Goal: Navigation & Orientation: Find specific page/section

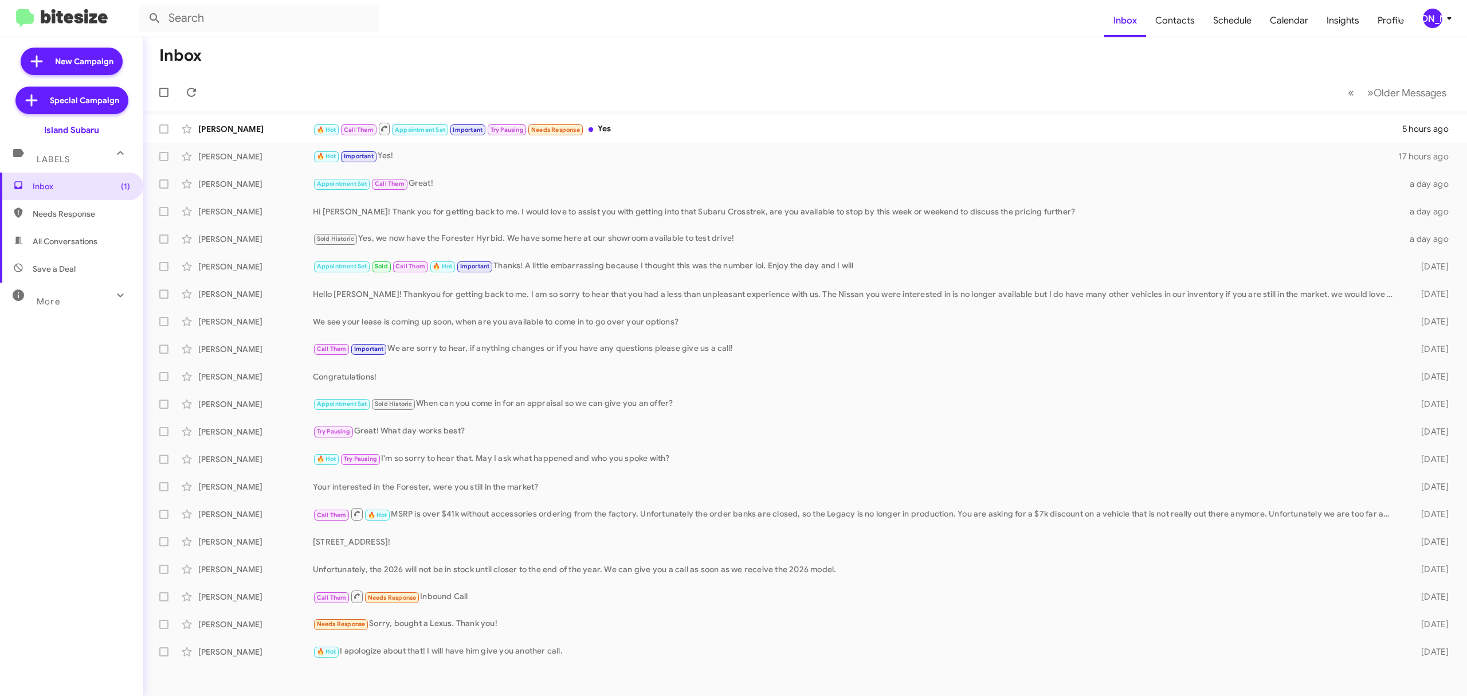
click at [1428, 23] on div "[PERSON_NAME]" at bounding box center [1432, 18] width 19 height 19
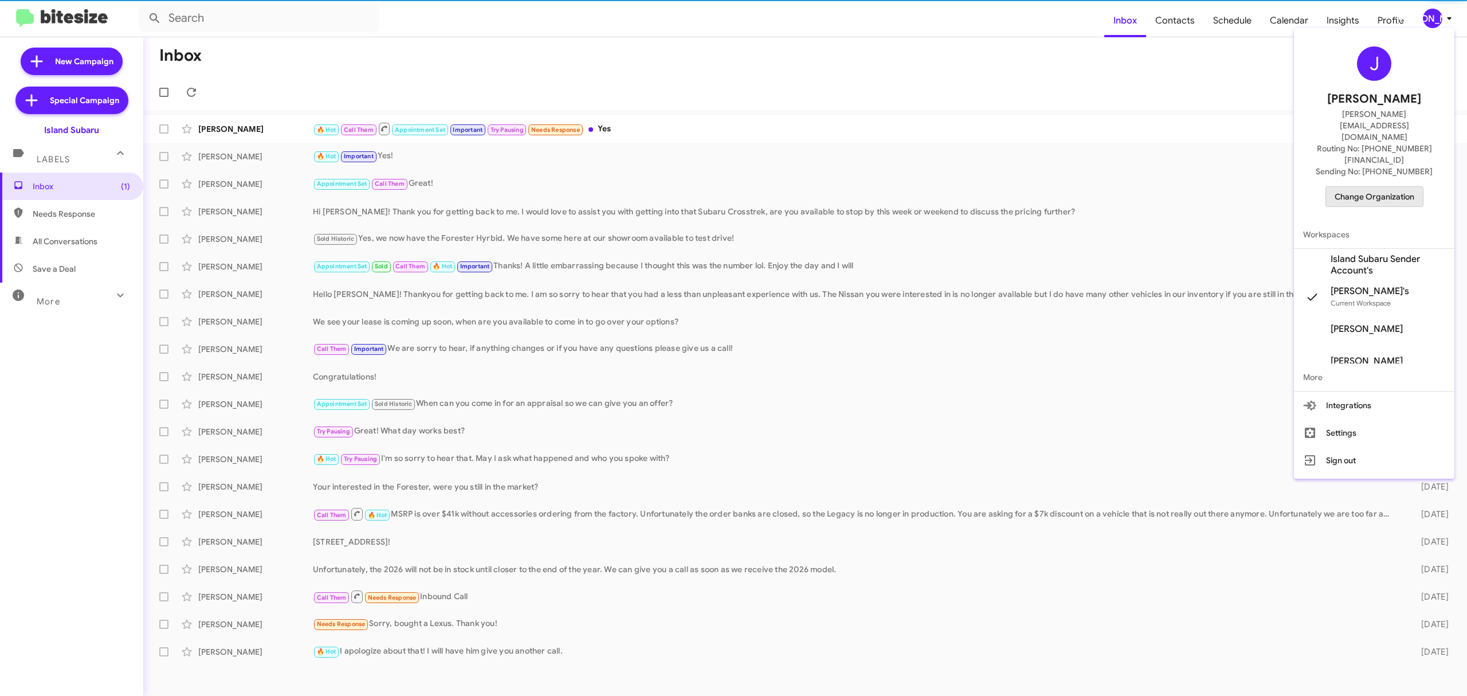
click at [1379, 187] on span "Change Organization" at bounding box center [1375, 196] width 80 height 19
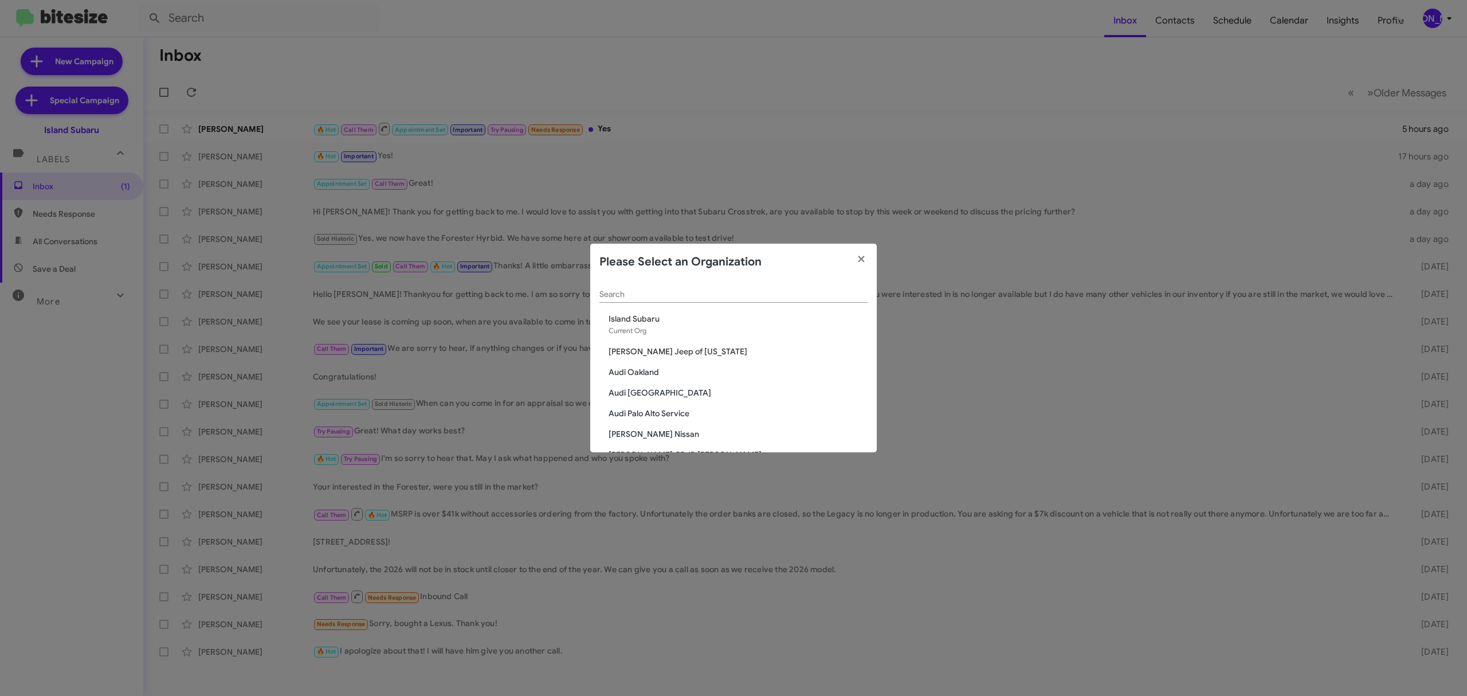
click at [750, 299] on input "Search" at bounding box center [733, 294] width 268 height 9
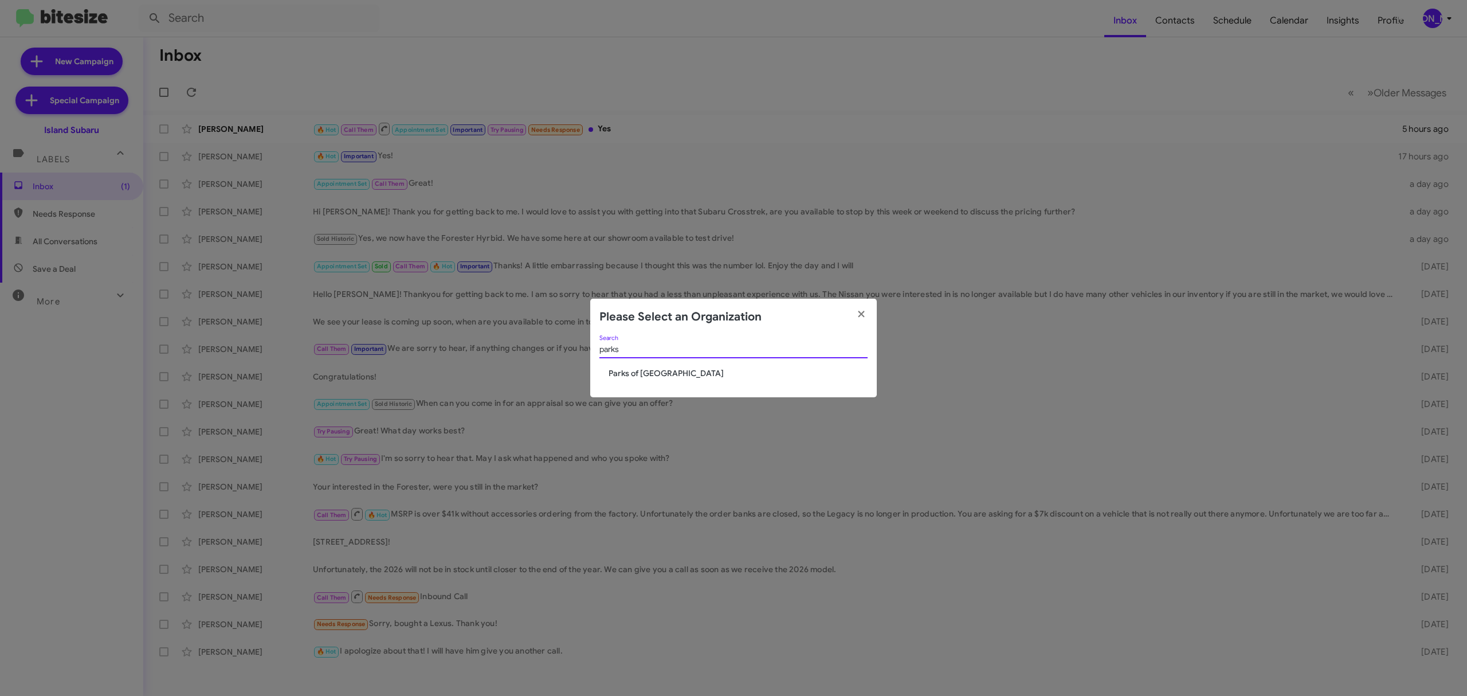
type input "parks"
click at [629, 369] on span "Parks of [GEOGRAPHIC_DATA]" at bounding box center [738, 372] width 259 height 11
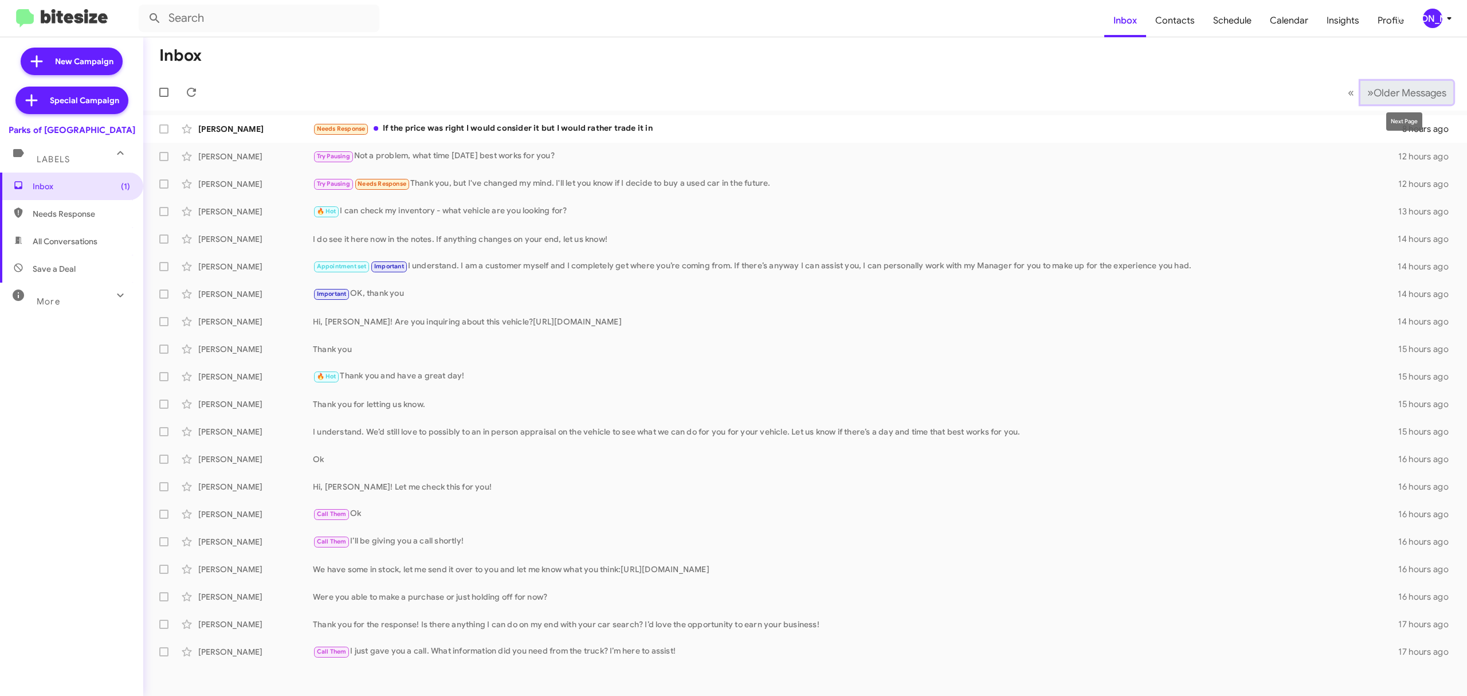
click at [1408, 93] on span "Older Messages" at bounding box center [1410, 93] width 73 height 13
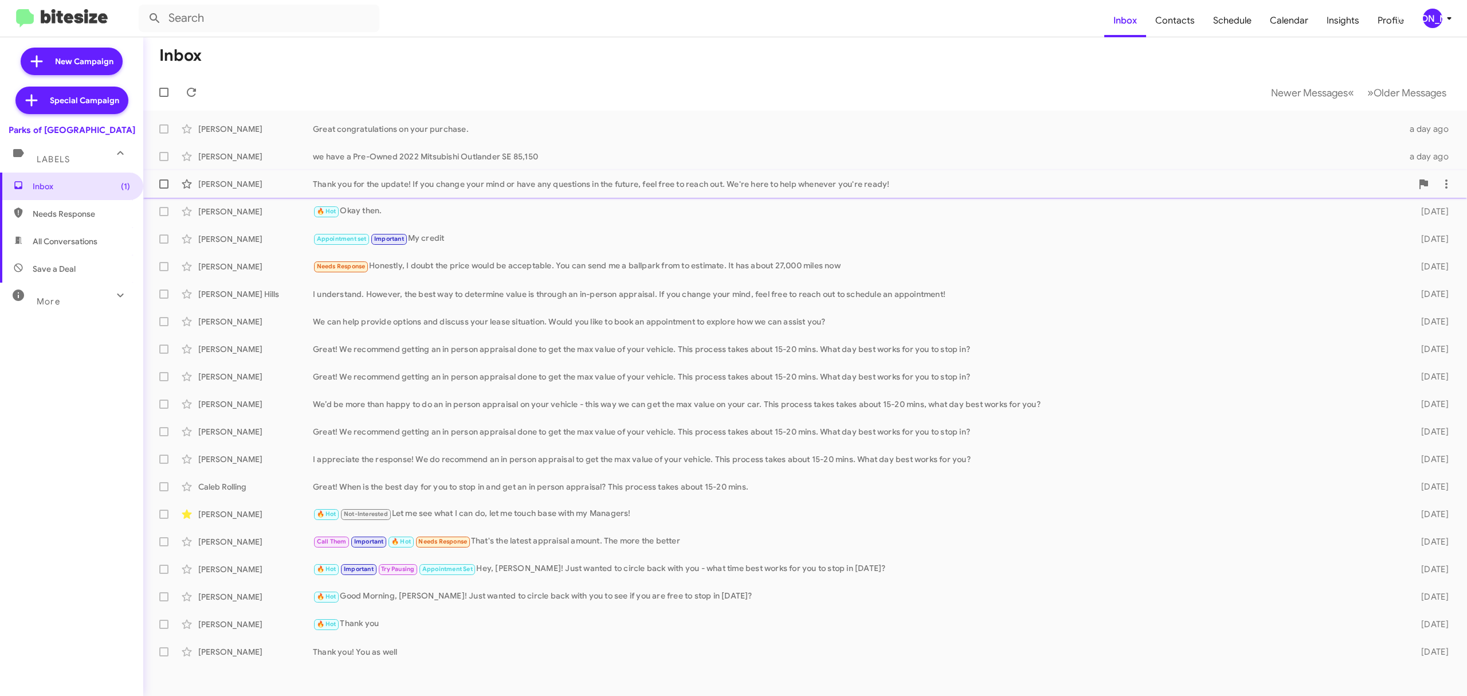
click at [379, 178] on div "Thank you for the update! If you change your mind or have any questions in the …" at bounding box center [862, 183] width 1099 height 11
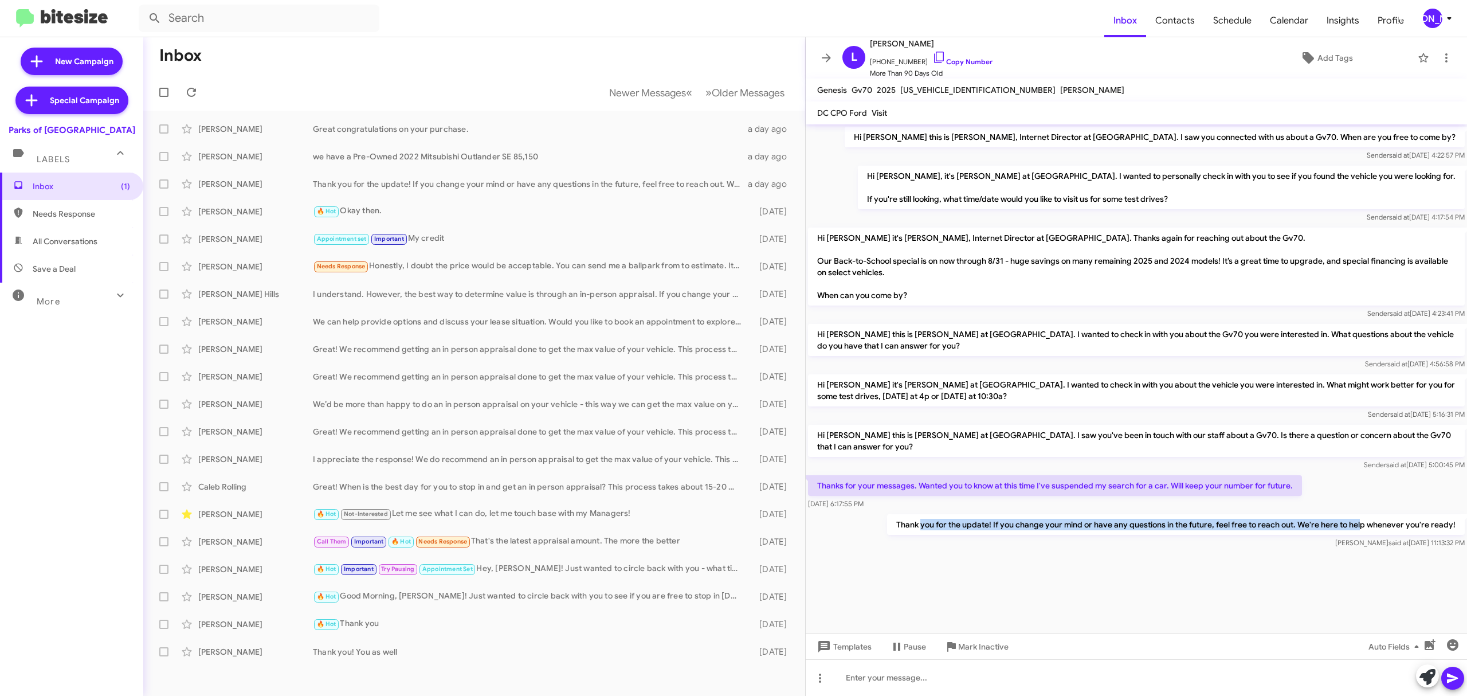
drag, startPoint x: 922, startPoint y: 525, endPoint x: 1362, endPoint y: 527, distance: 440.1
click at [1362, 527] on p "Thank you for the update! If you change your mind or have any questions in the …" at bounding box center [1176, 524] width 578 height 21
copy p "you for the update! If you change your mind or have any questions in the future…"
click at [821, 53] on icon at bounding box center [826, 58] width 14 height 14
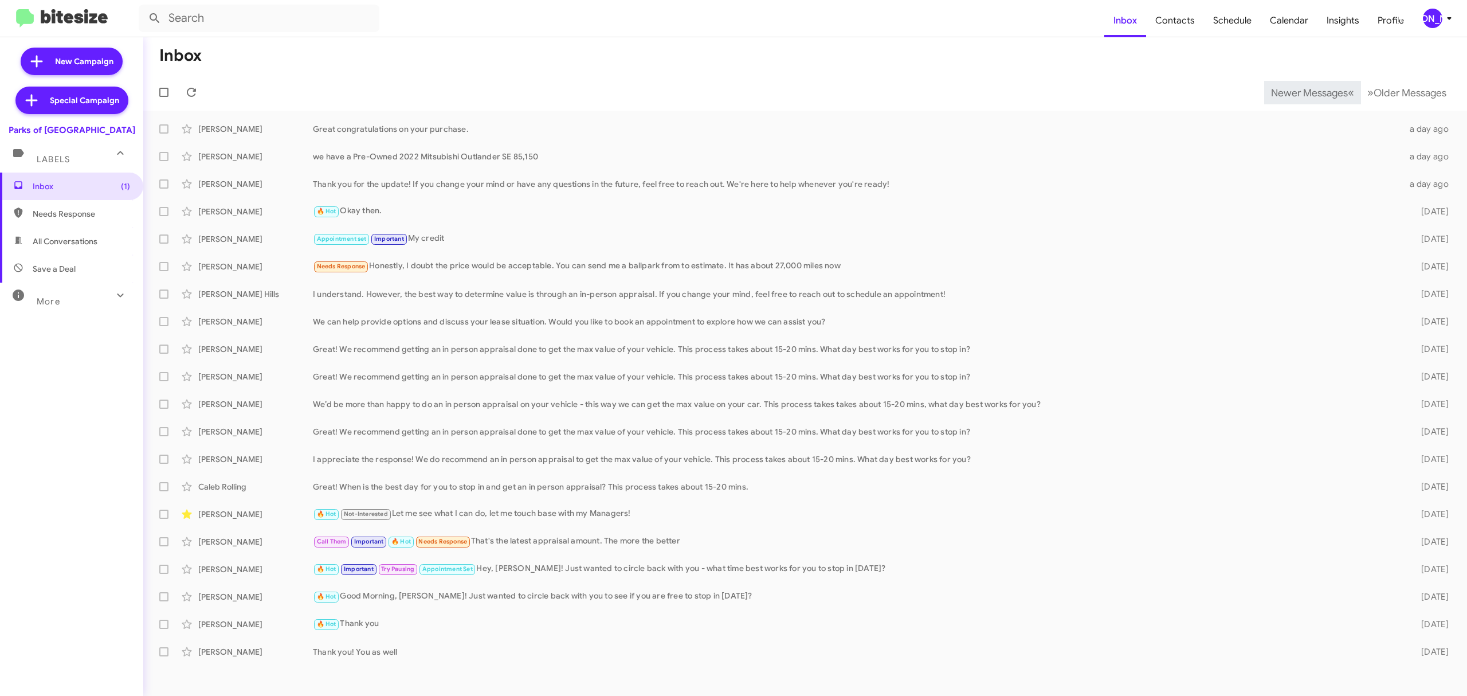
click at [1300, 92] on span "Newer Messages" at bounding box center [1309, 93] width 77 height 13
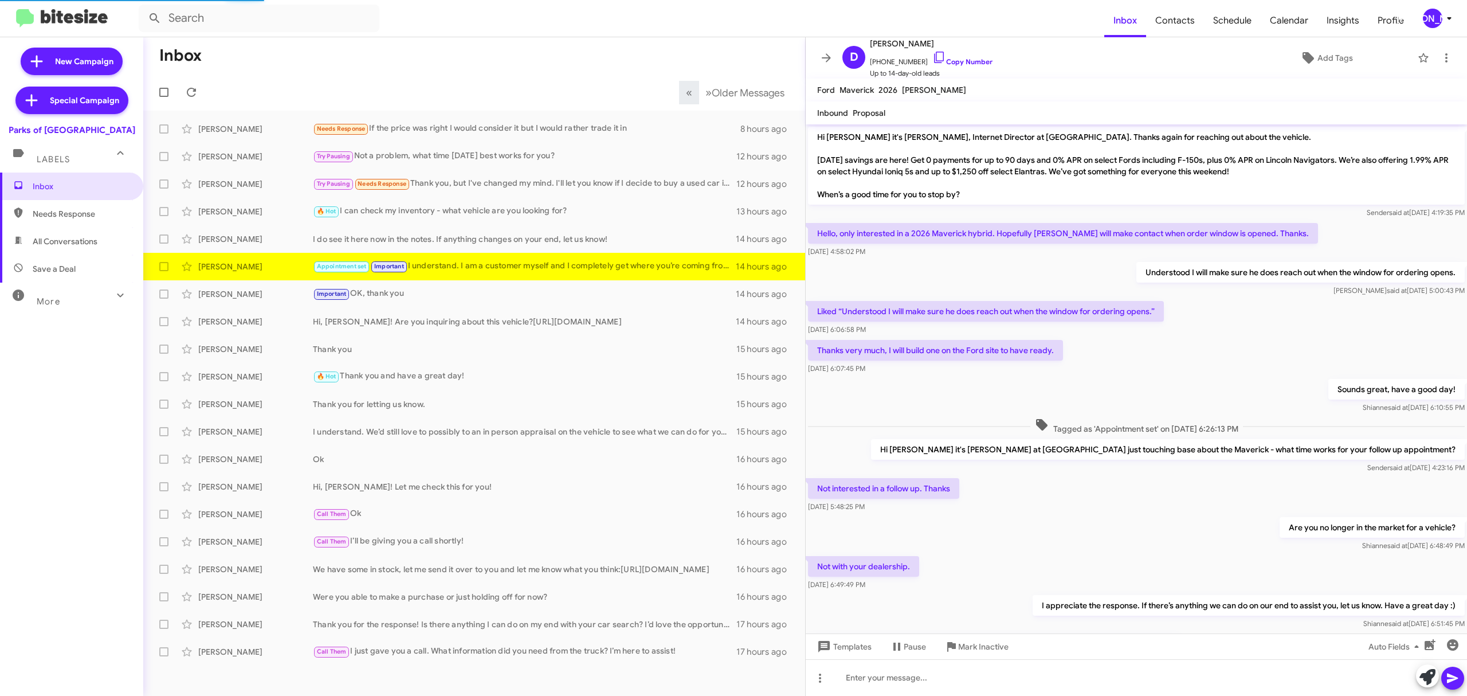
scroll to position [127, 0]
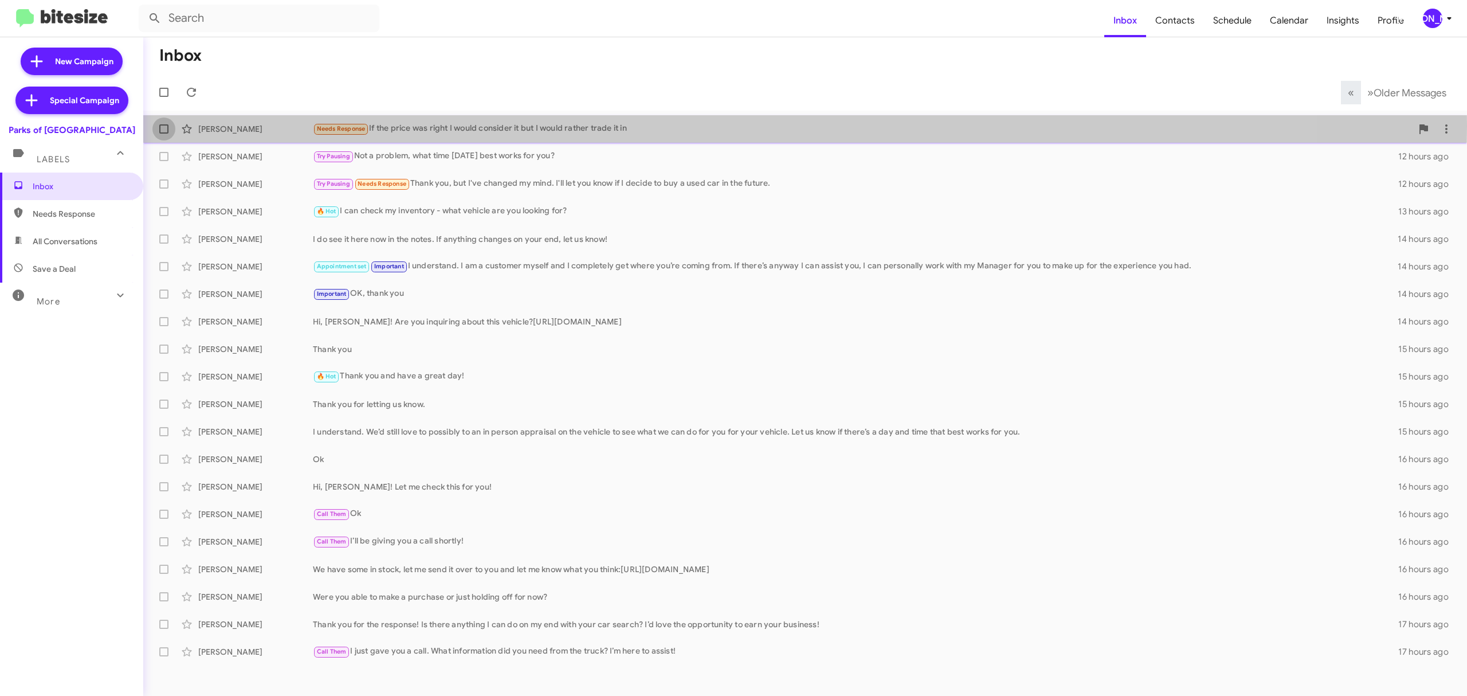
click at [155, 126] on label at bounding box center [163, 128] width 23 height 23
click at [163, 134] on input "checkbox" at bounding box center [163, 134] width 1 height 1
checkbox input "true"
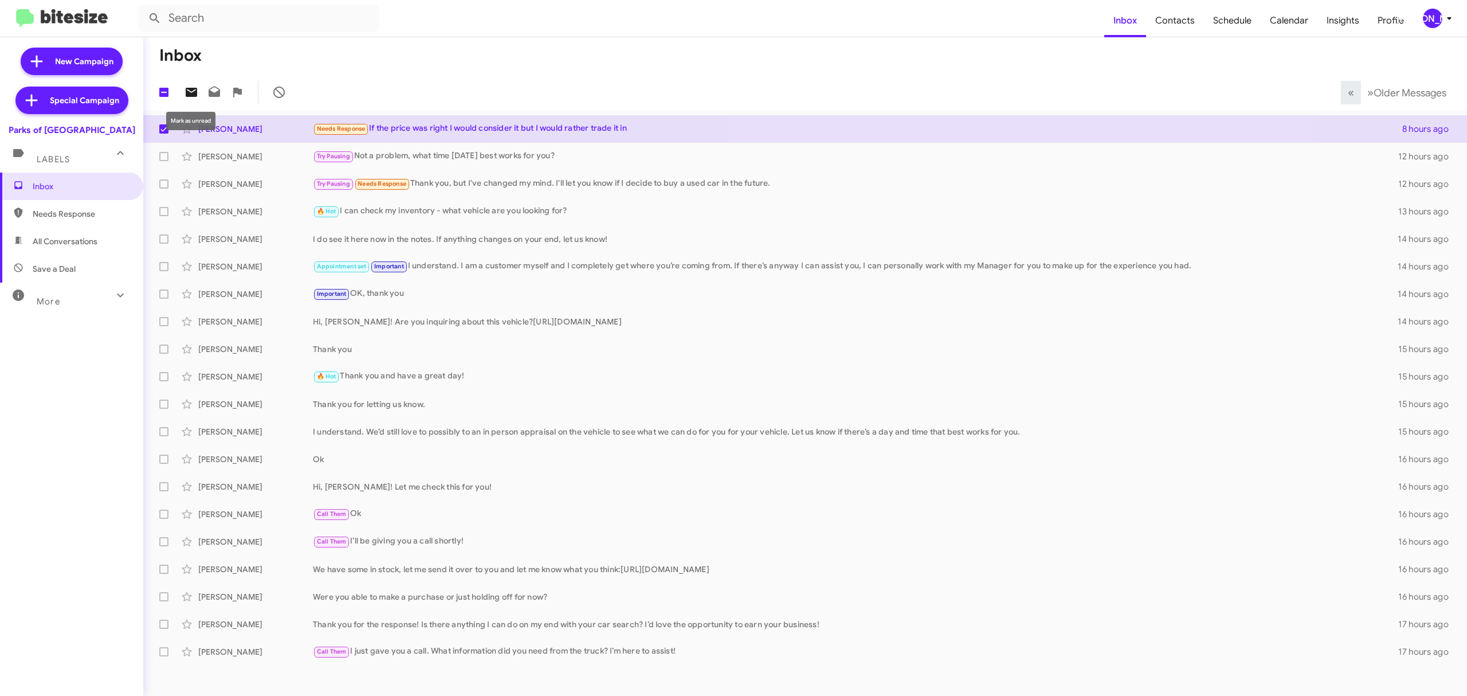
click at [191, 92] on icon at bounding box center [192, 92] width 14 height 14
click at [1441, 18] on span "[PERSON_NAME]" at bounding box center [1439, 18] width 34 height 19
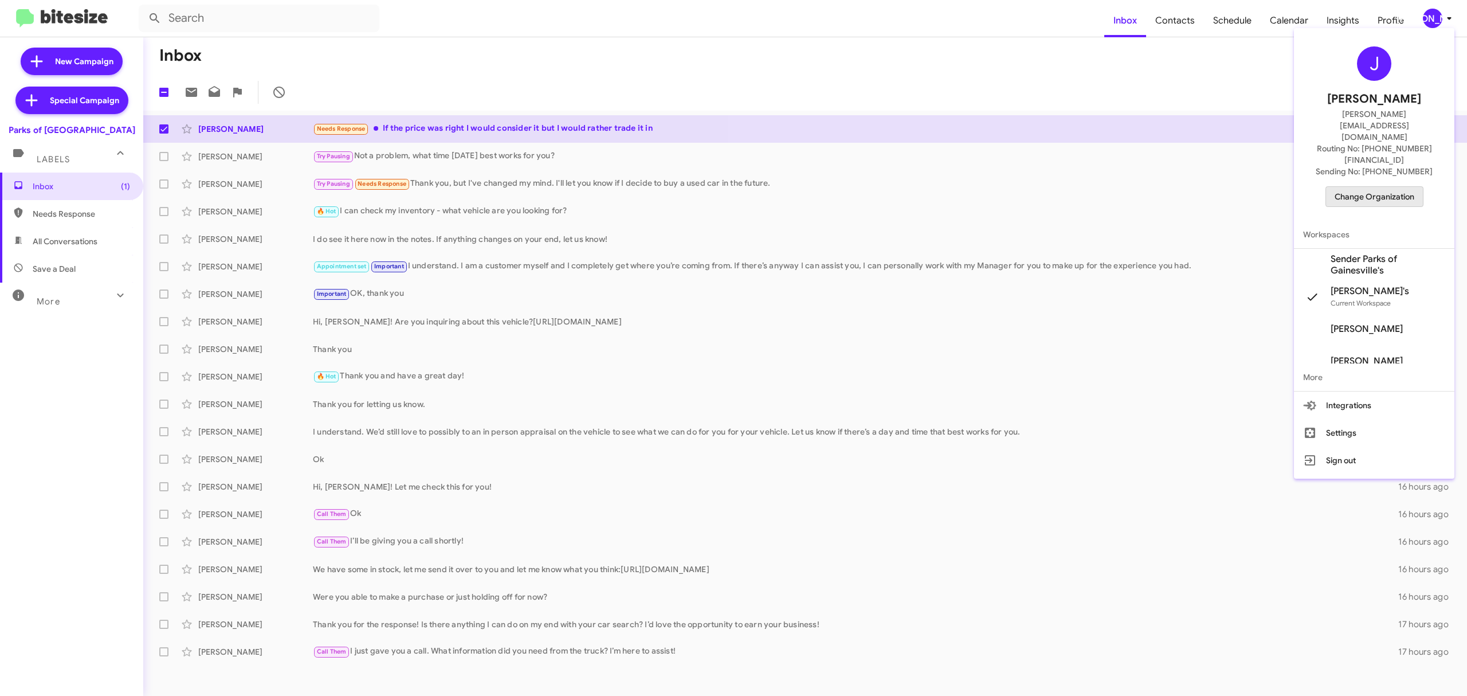
click at [1378, 187] on span "Change Organization" at bounding box center [1375, 196] width 80 height 19
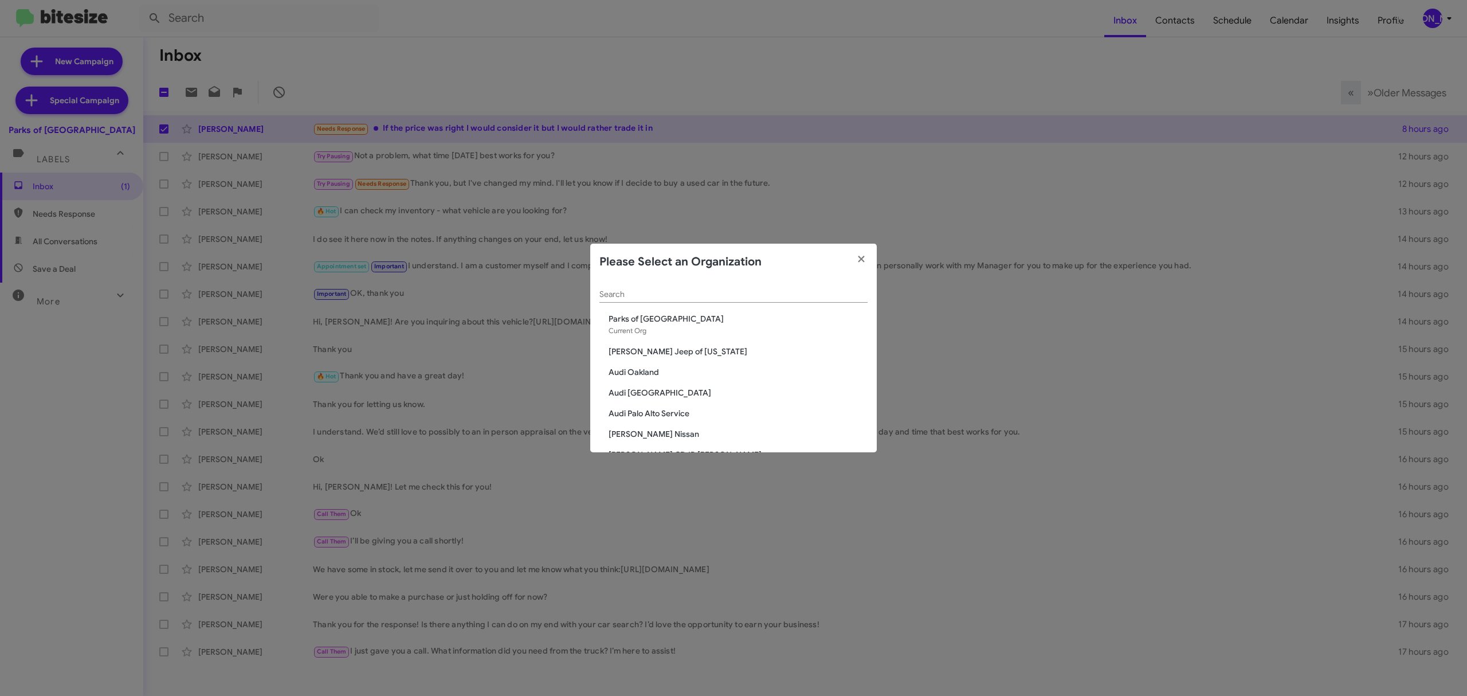
click at [638, 296] on div "Search" at bounding box center [733, 291] width 268 height 22
click at [638, 296] on input "Search" at bounding box center [733, 294] width 268 height 9
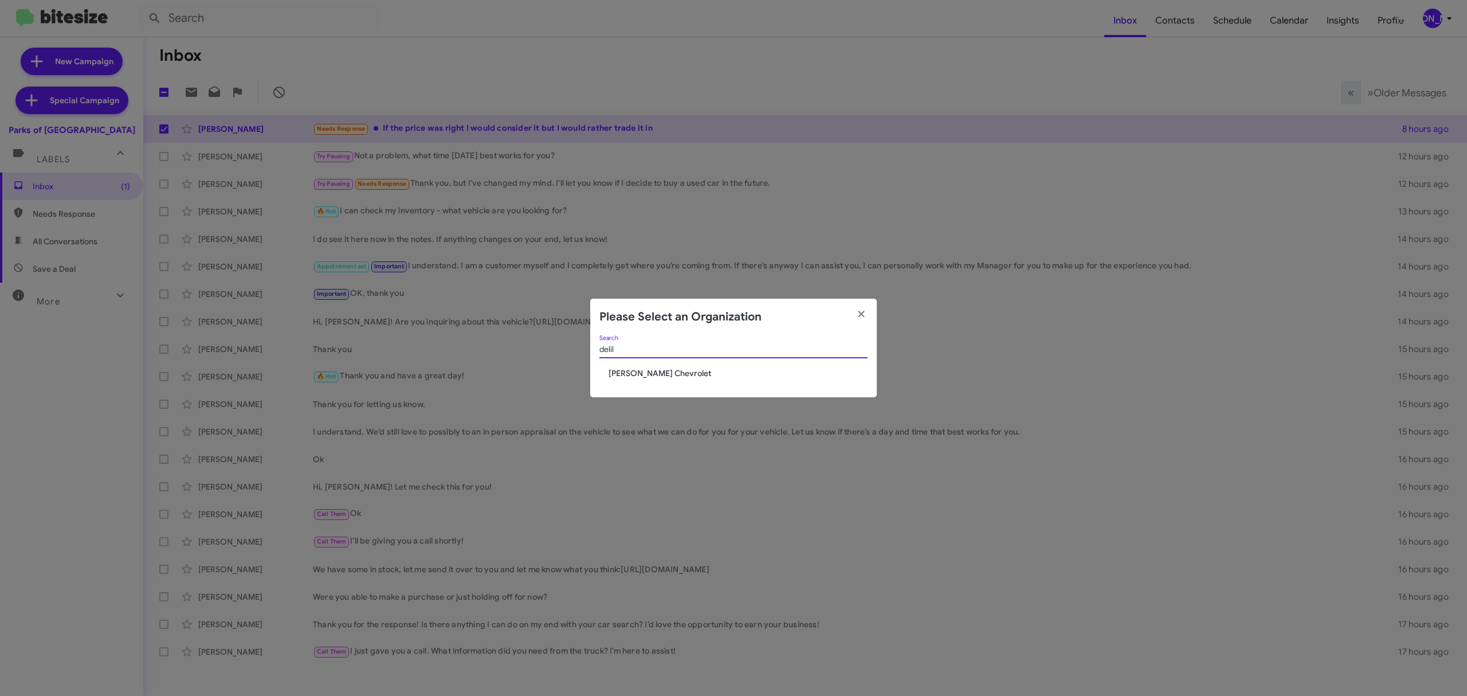
type input "delil"
click at [640, 370] on span "DeLillo Chevrolet" at bounding box center [738, 372] width 259 height 11
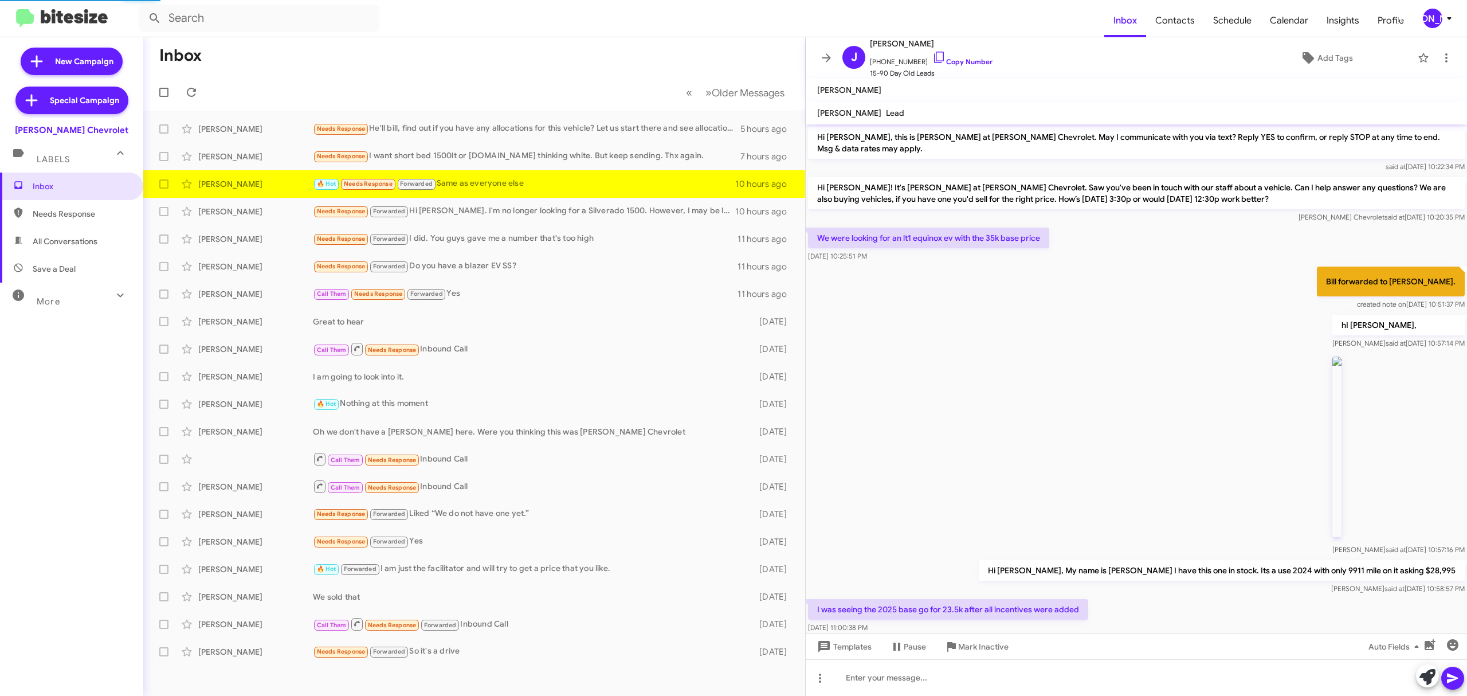
scroll to position [348, 0]
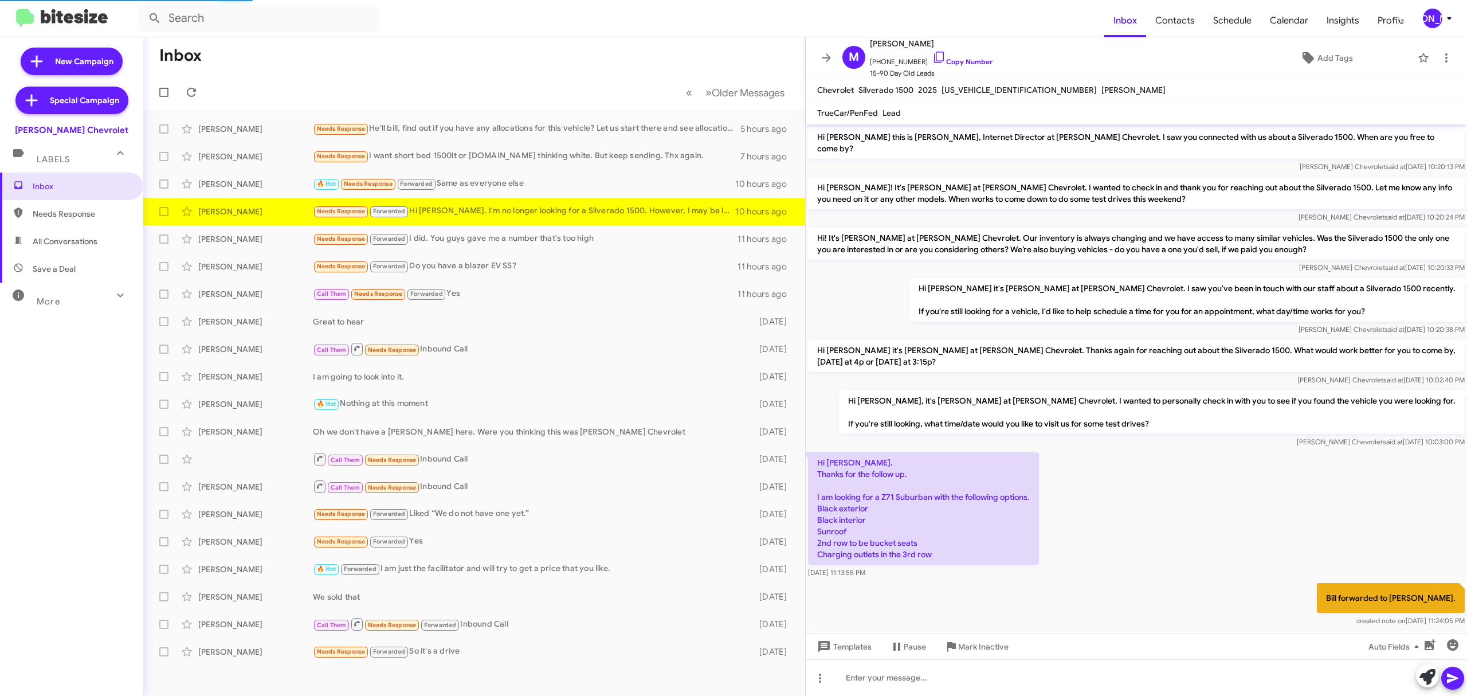
scroll to position [264, 0]
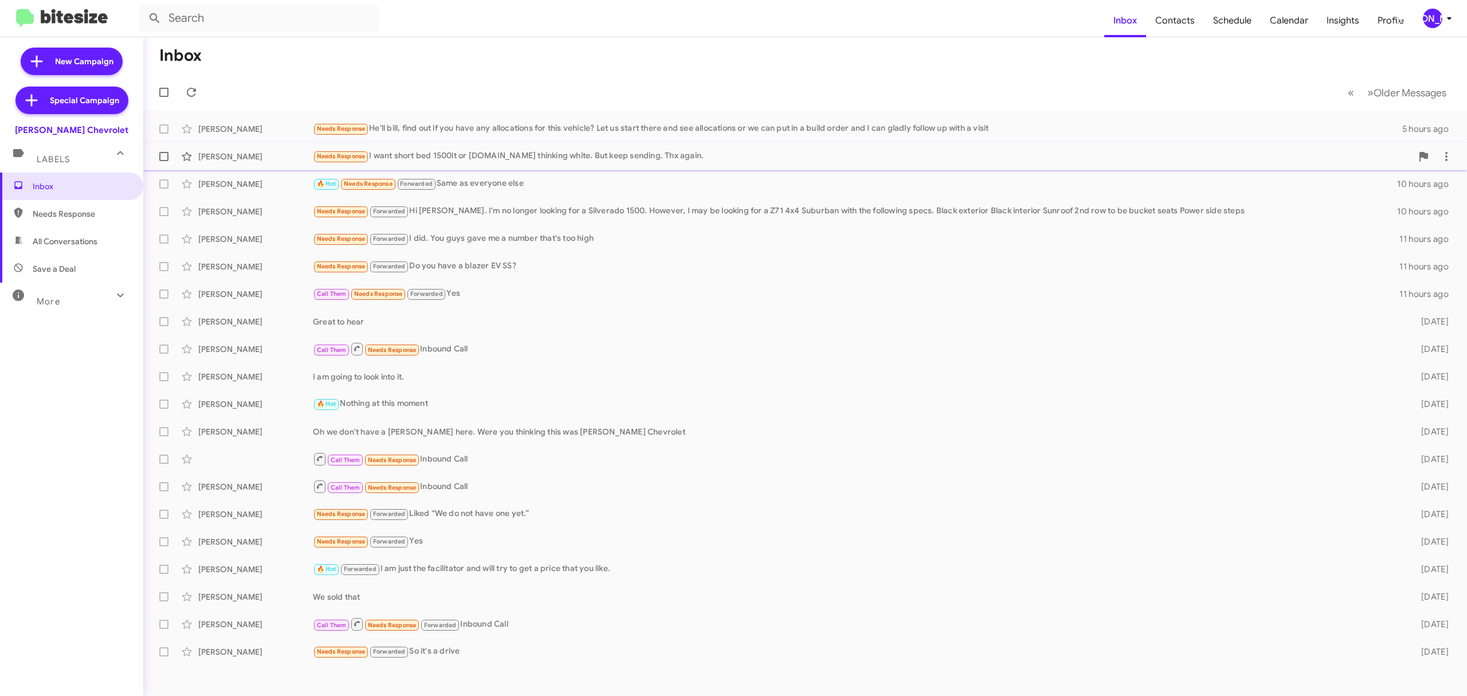
click at [160, 152] on span at bounding box center [163, 156] width 9 height 9
click at [163, 161] on input "checkbox" at bounding box center [163, 161] width 1 height 1
checkbox input "true"
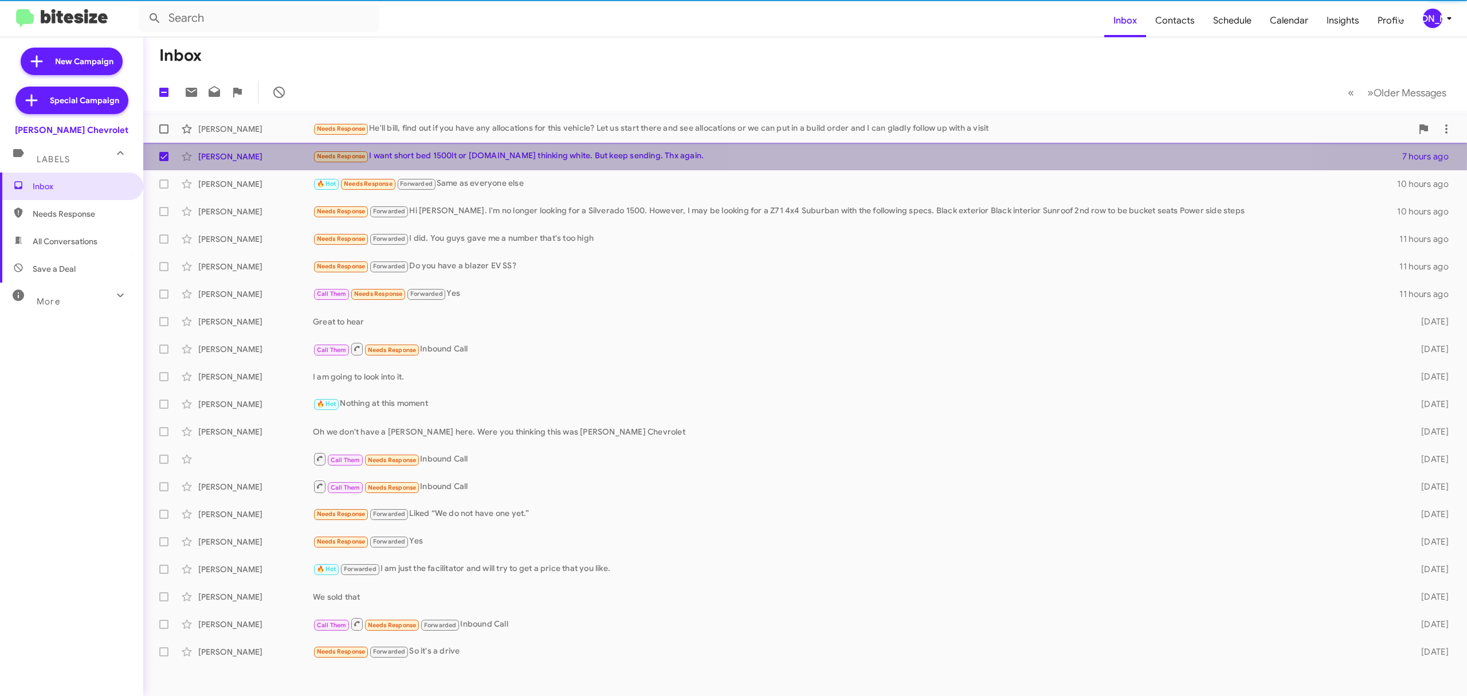
click at [163, 134] on label at bounding box center [163, 128] width 23 height 23
click at [163, 134] on input "checkbox" at bounding box center [163, 134] width 1 height 1
checkbox input "true"
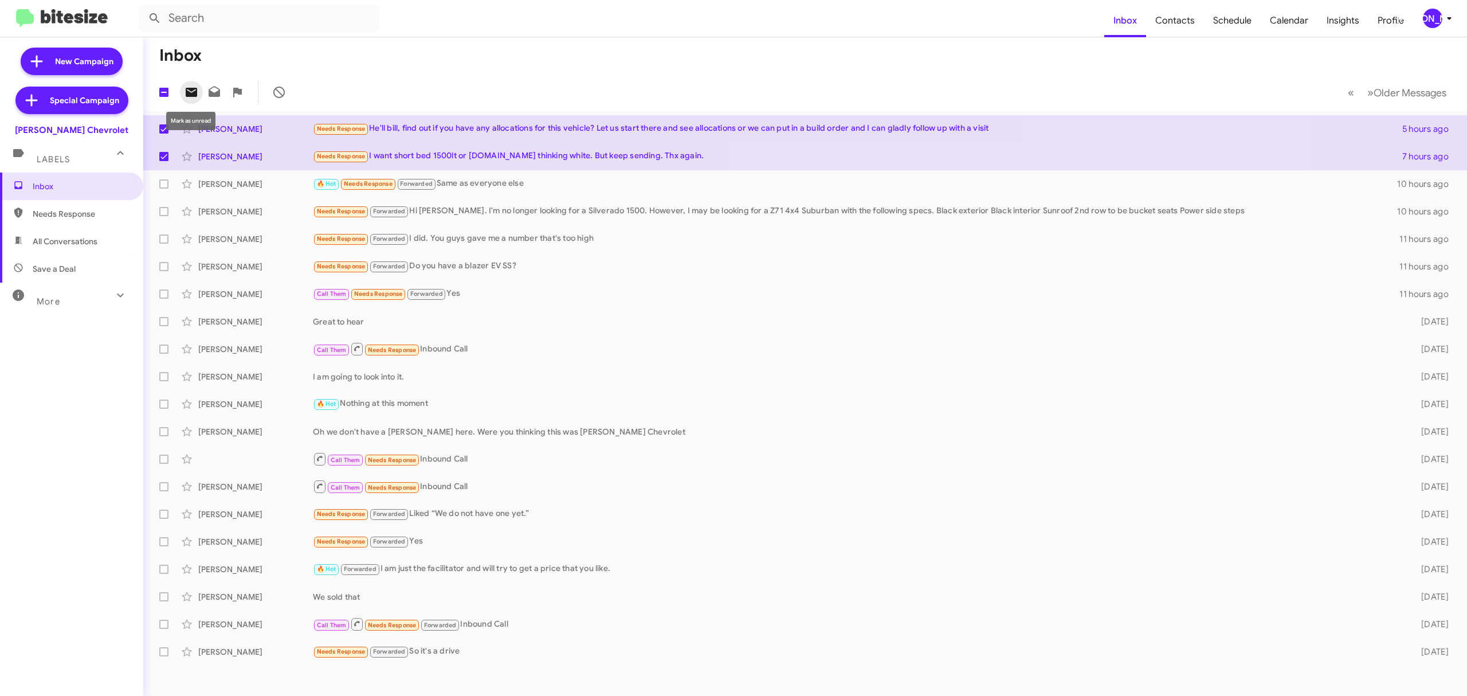
click at [194, 90] on icon at bounding box center [191, 92] width 11 height 9
click at [1437, 19] on div "[PERSON_NAME]" at bounding box center [1432, 18] width 19 height 19
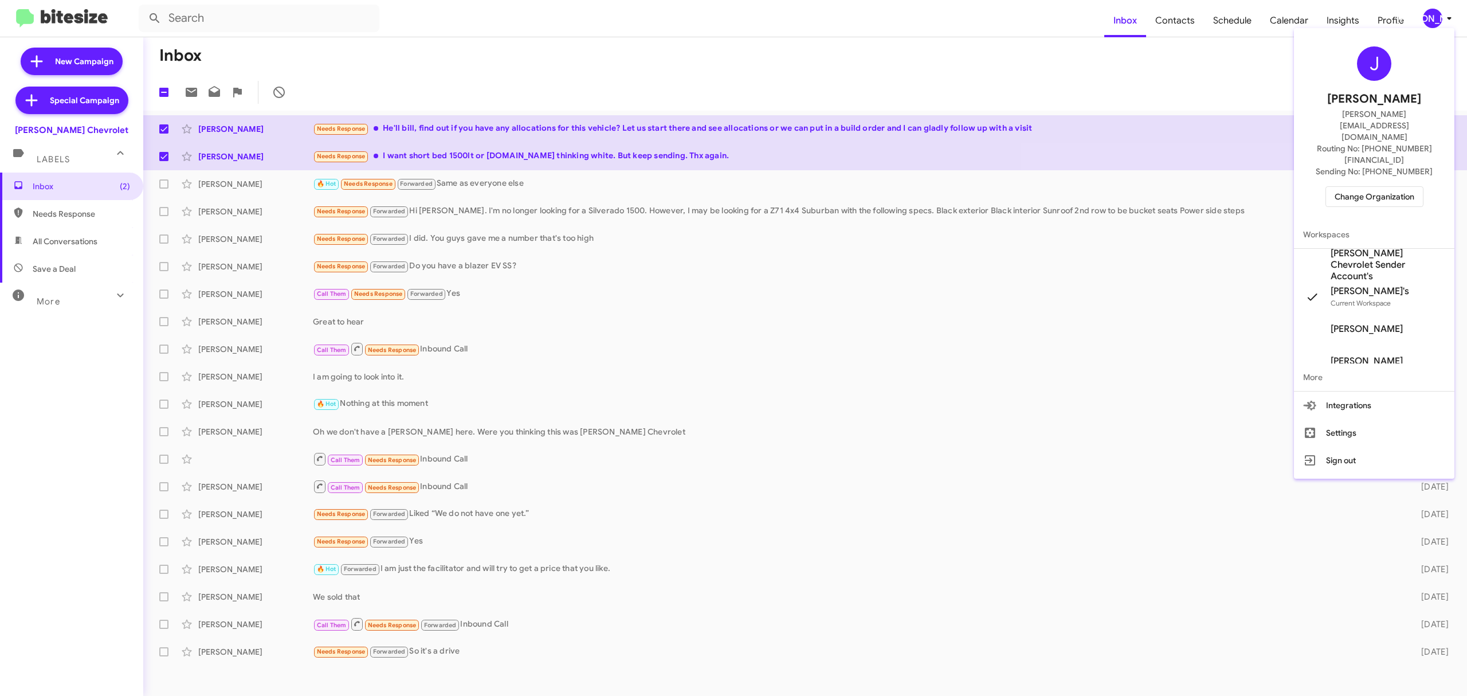
click at [1371, 187] on span "Change Organization" at bounding box center [1375, 196] width 80 height 19
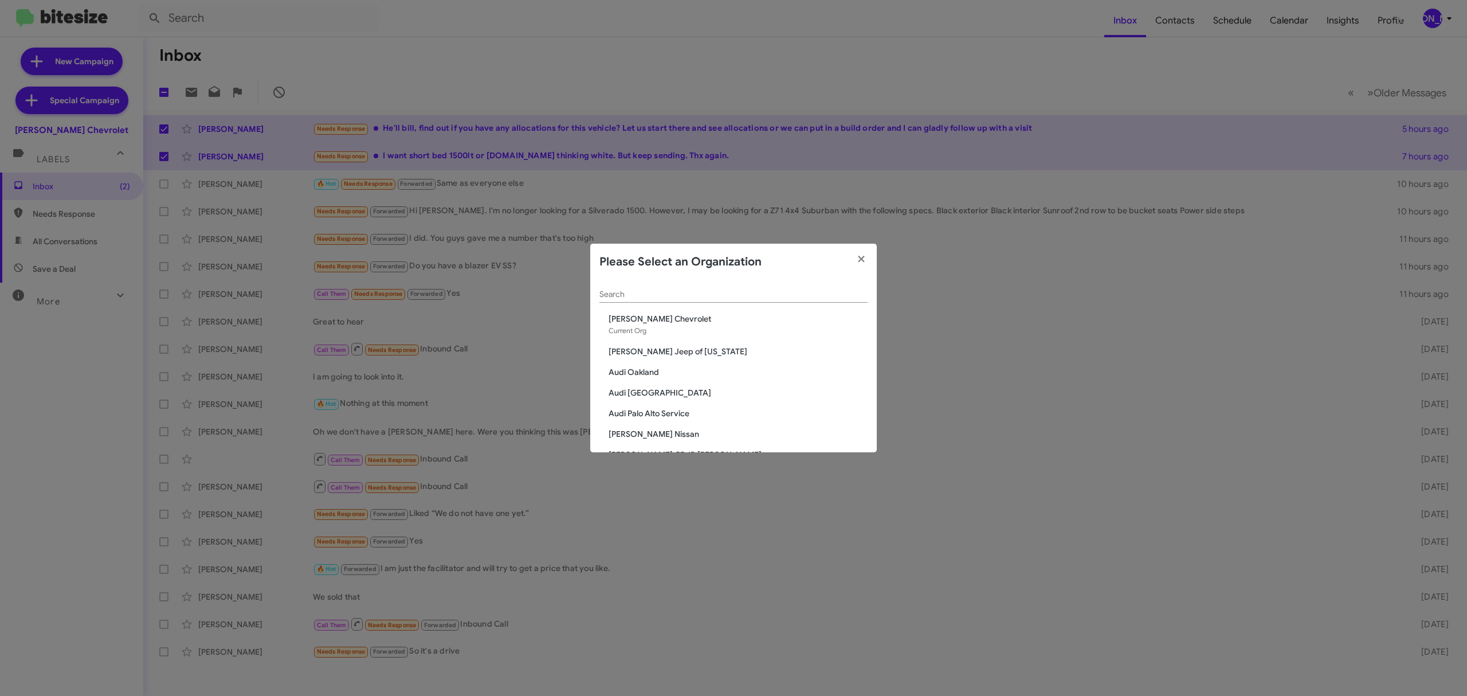
drag, startPoint x: 724, startPoint y: 282, endPoint x: 720, endPoint y: 295, distance: 13.4
click at [724, 283] on div "Search" at bounding box center [733, 291] width 268 height 22
click at [720, 296] on input "Search" at bounding box center [733, 294] width 268 height 9
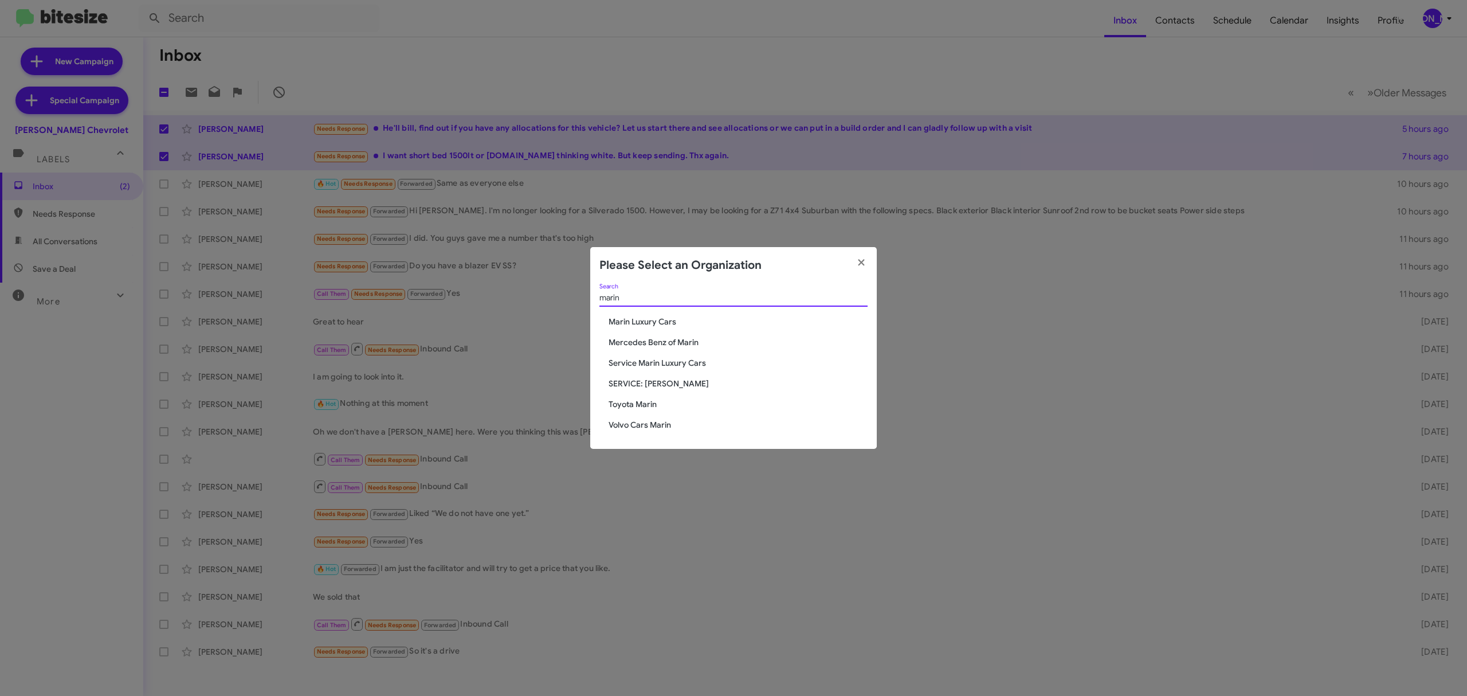
type input "marin"
click at [652, 317] on span "Marin Luxury Cars" at bounding box center [738, 321] width 259 height 11
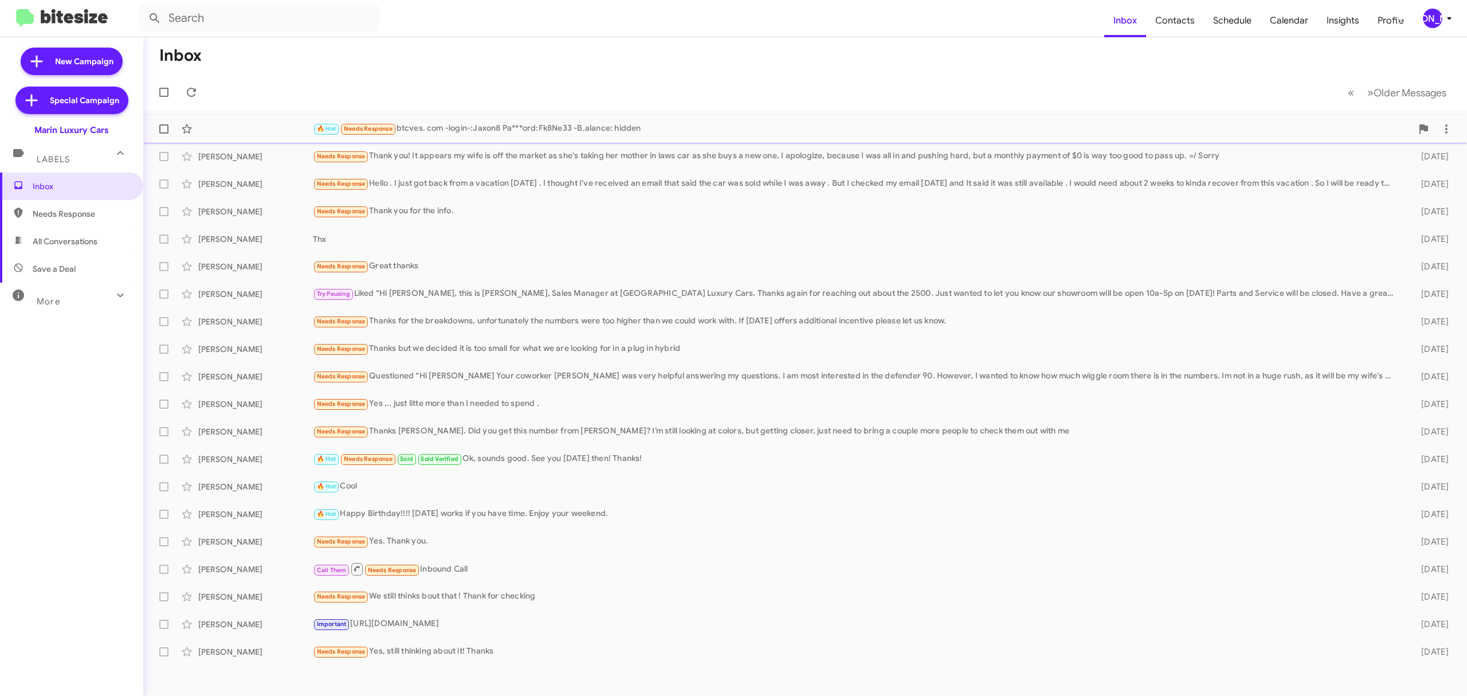
drag, startPoint x: 166, startPoint y: 128, endPoint x: 162, endPoint y: 136, distance: 9.0
click at [166, 128] on span at bounding box center [163, 128] width 9 height 9
click at [164, 134] on input "checkbox" at bounding box center [163, 134] width 1 height 1
checkbox input "true"
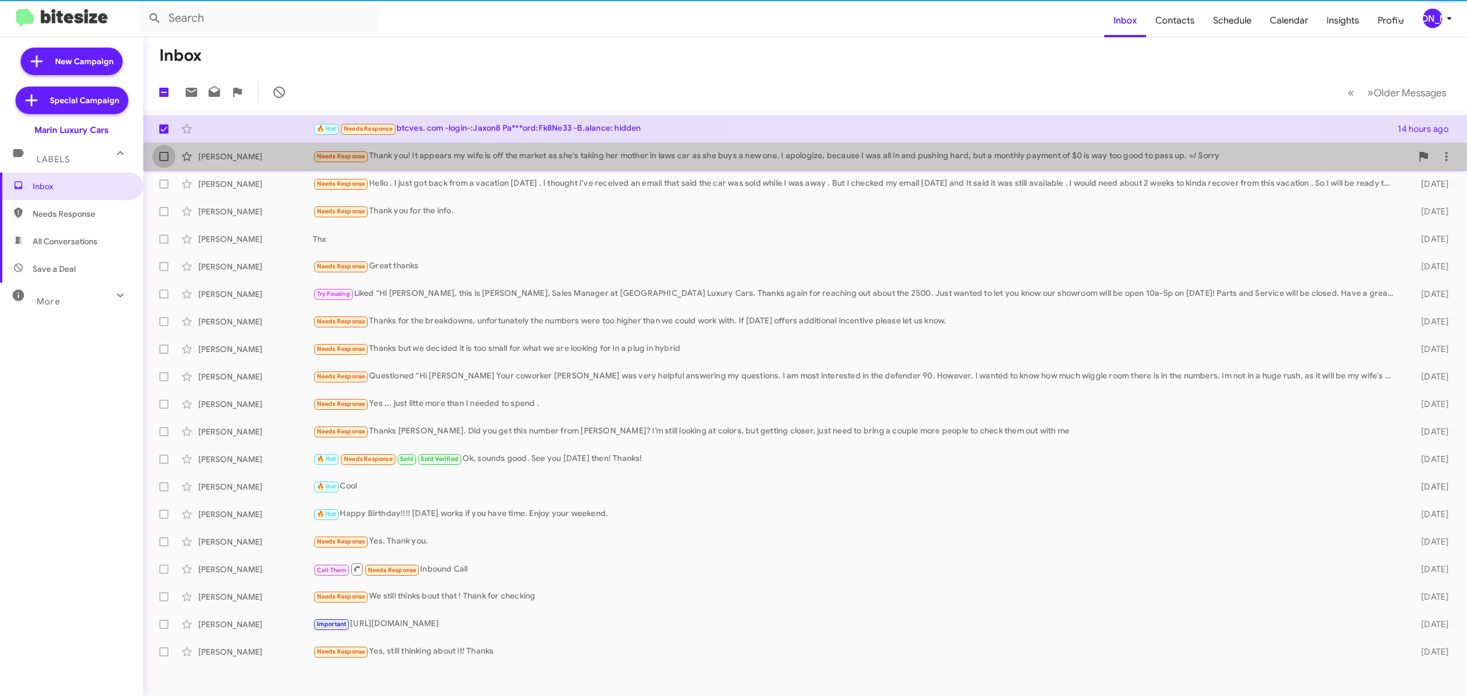
click at [156, 157] on label at bounding box center [163, 156] width 23 height 23
click at [163, 161] on input "checkbox" at bounding box center [163, 161] width 1 height 1
checkbox input "true"
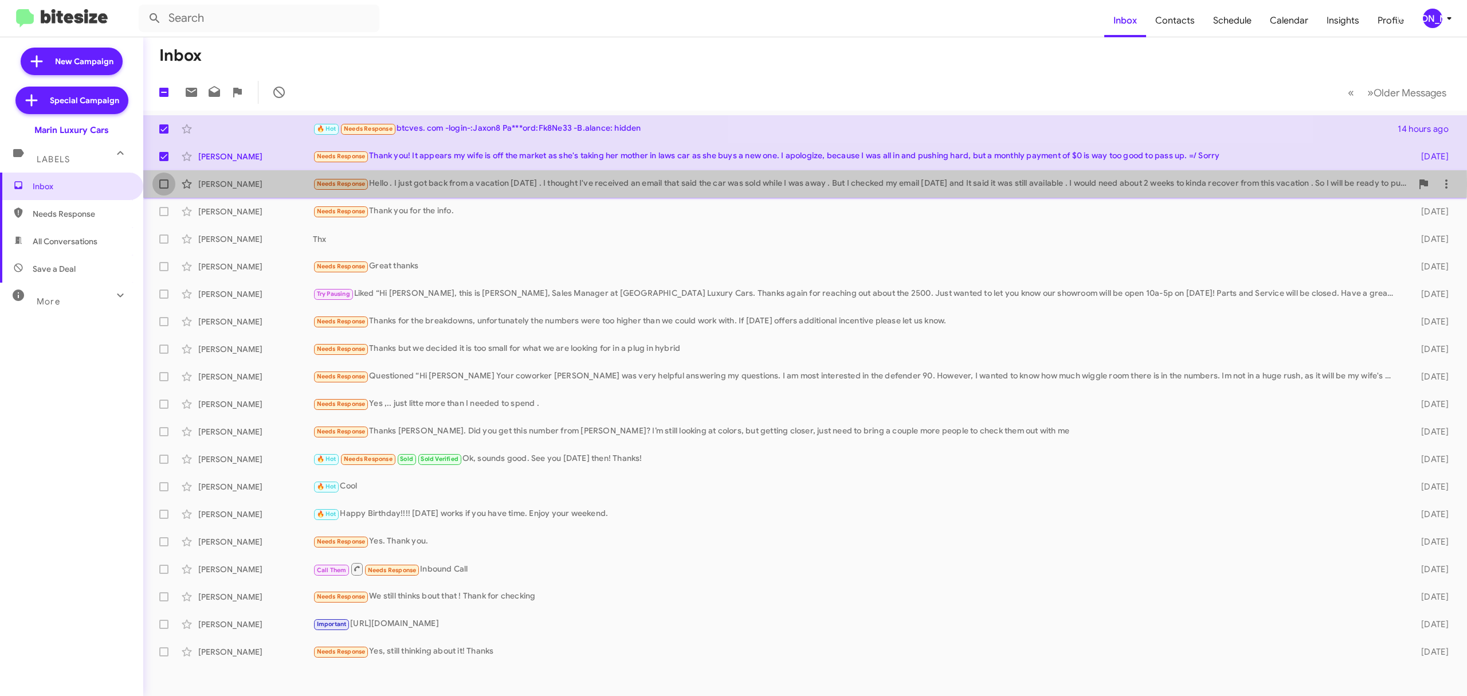
click at [161, 182] on span at bounding box center [163, 183] width 9 height 9
click at [163, 189] on input "checkbox" at bounding box center [163, 189] width 1 height 1
checkbox input "true"
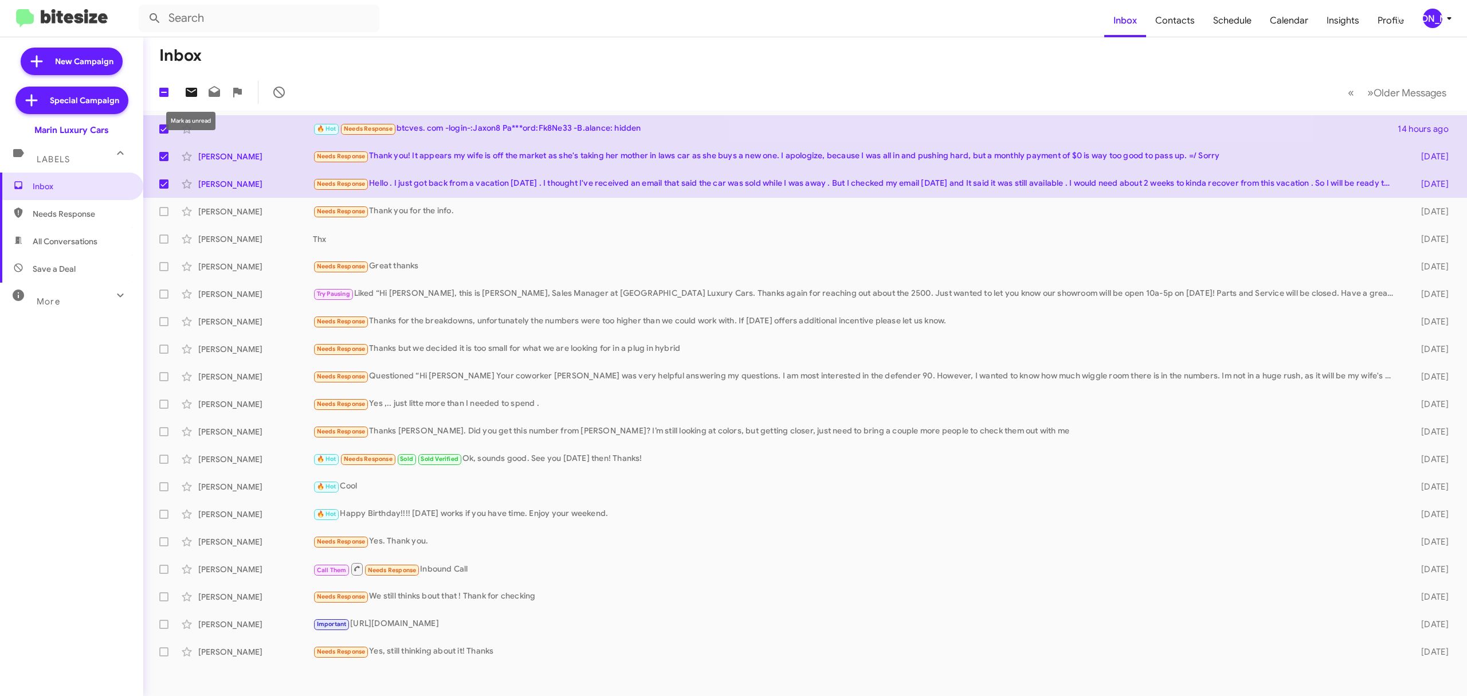
click at [189, 92] on icon at bounding box center [191, 92] width 11 height 9
click at [1445, 18] on icon at bounding box center [1449, 18] width 14 height 14
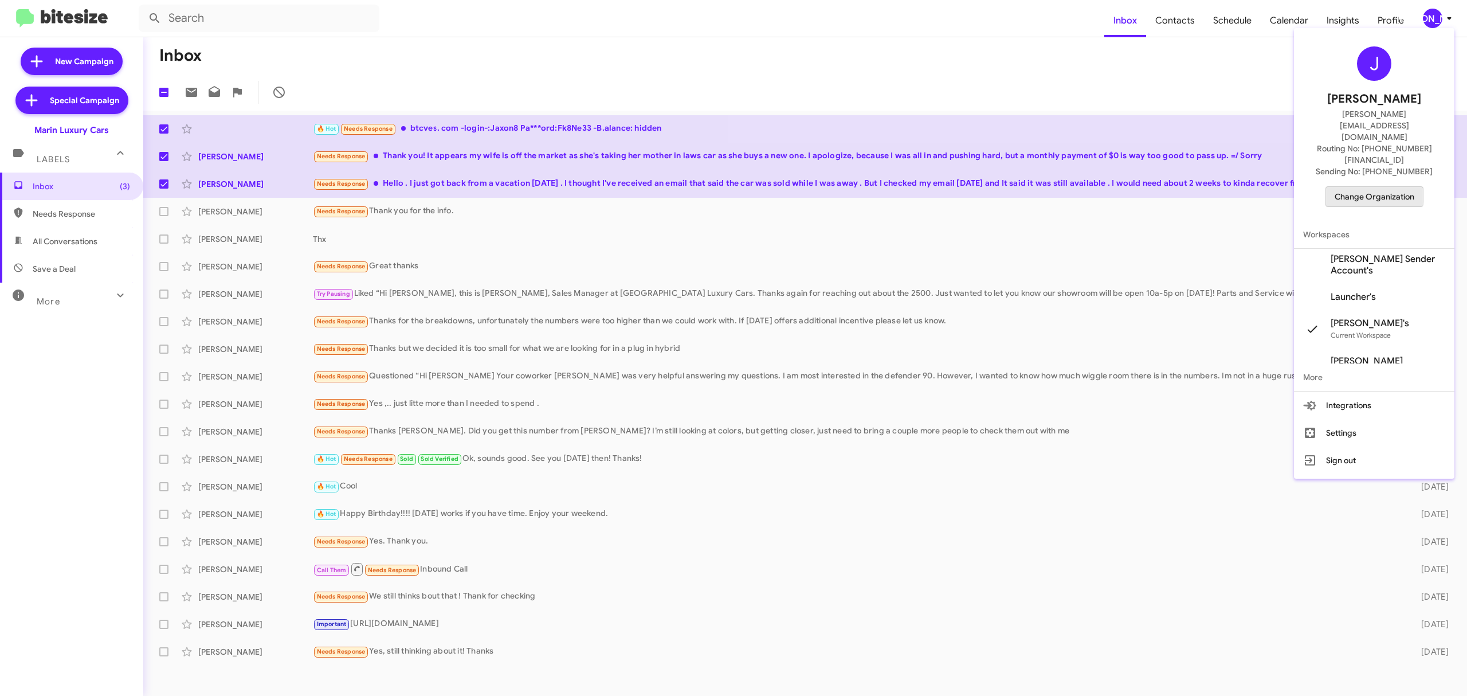
click at [1371, 187] on span "Change Organization" at bounding box center [1375, 196] width 80 height 19
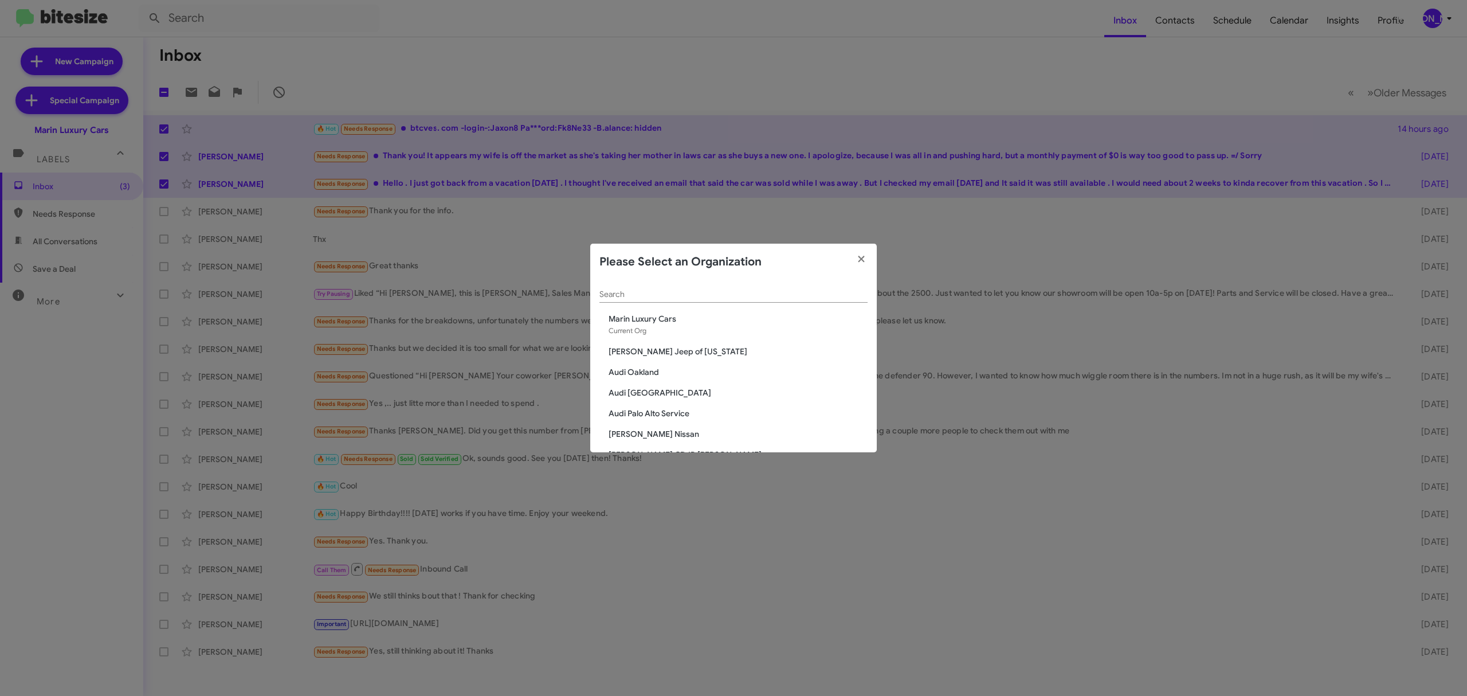
click at [717, 301] on div "Search" at bounding box center [733, 291] width 268 height 22
click at [718, 284] on div "Search" at bounding box center [733, 291] width 268 height 22
type input "a"
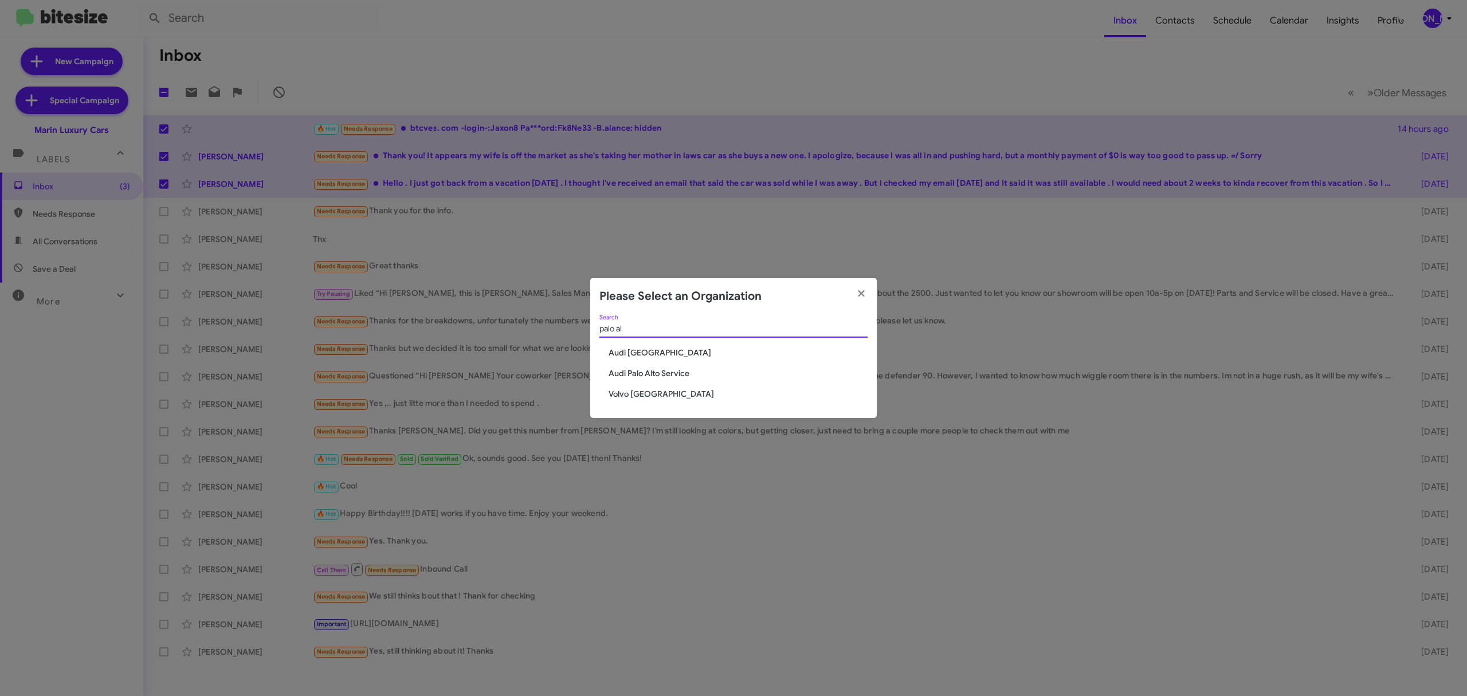
type input "palo al"
click at [669, 393] on span "Volvo Palo Alto" at bounding box center [738, 393] width 259 height 11
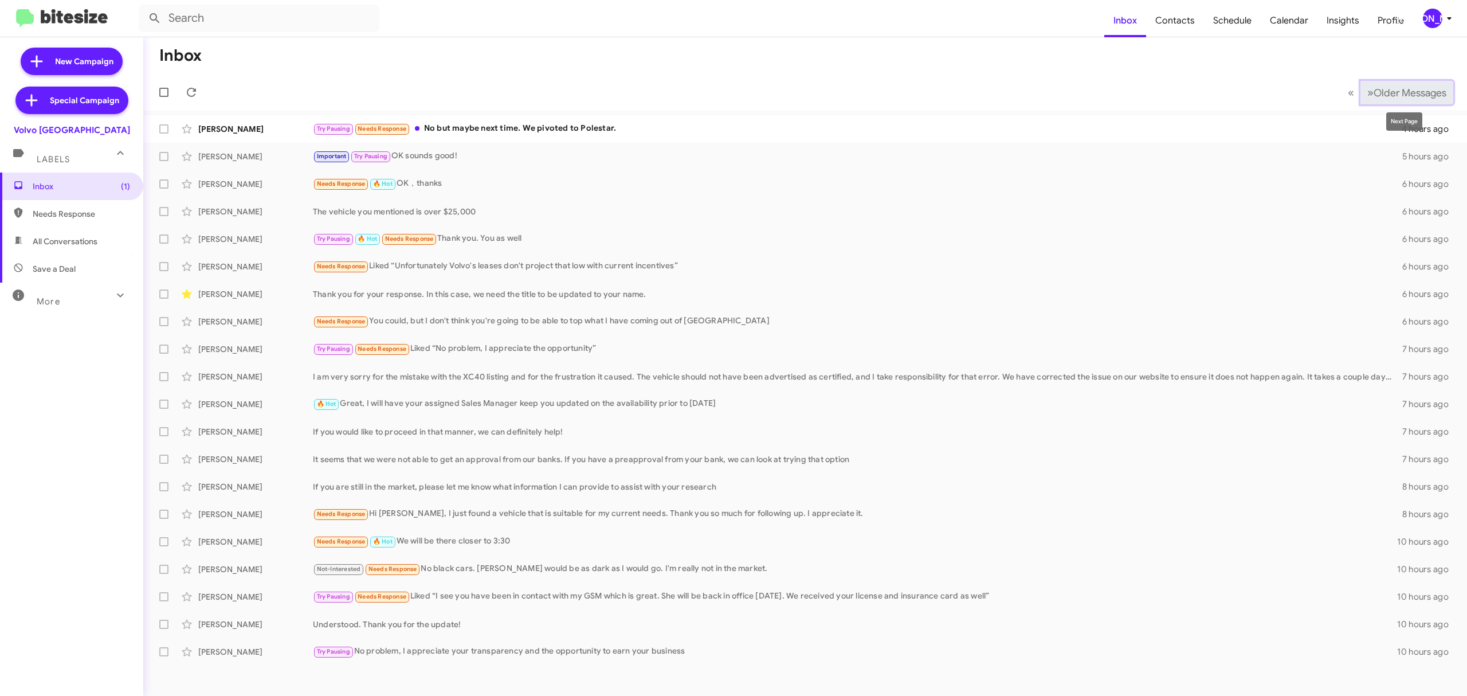
click at [1384, 92] on span "Older Messages" at bounding box center [1410, 93] width 73 height 13
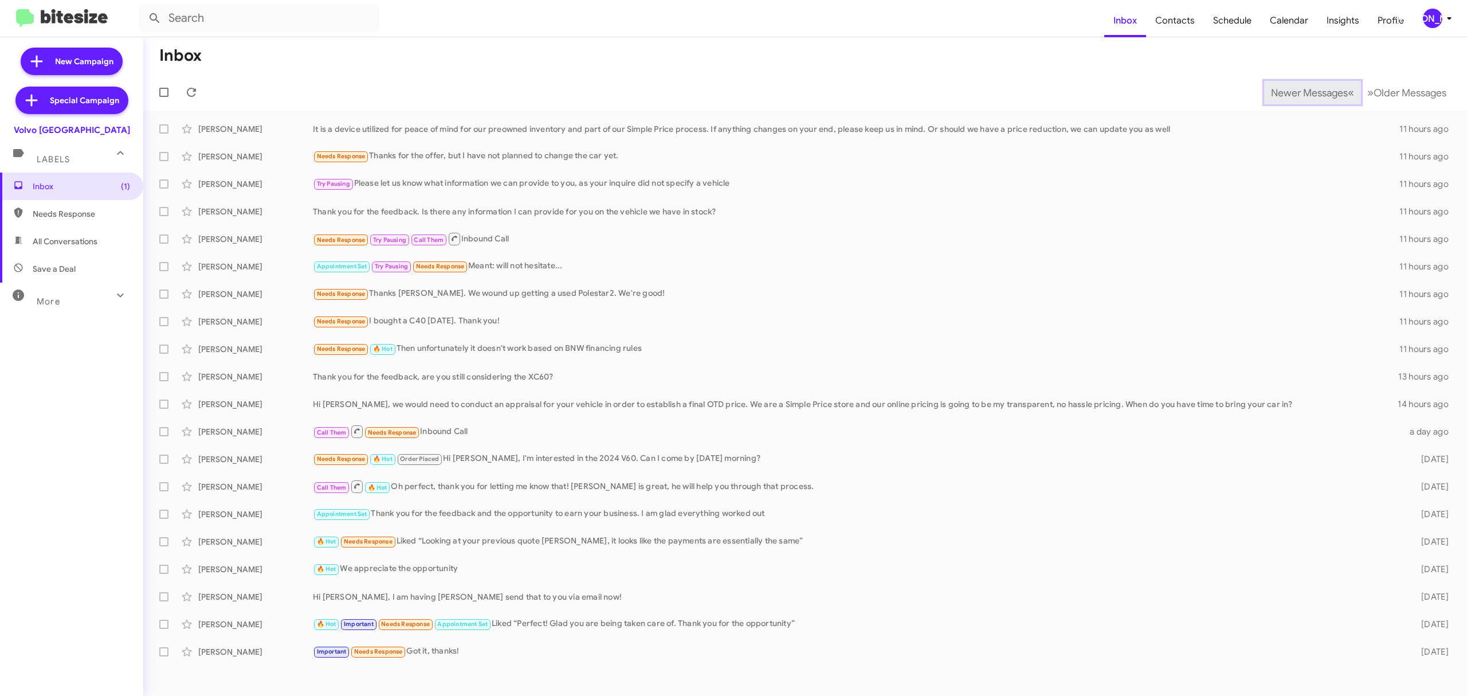
click at [1300, 92] on span "Newer Messages" at bounding box center [1309, 93] width 77 height 13
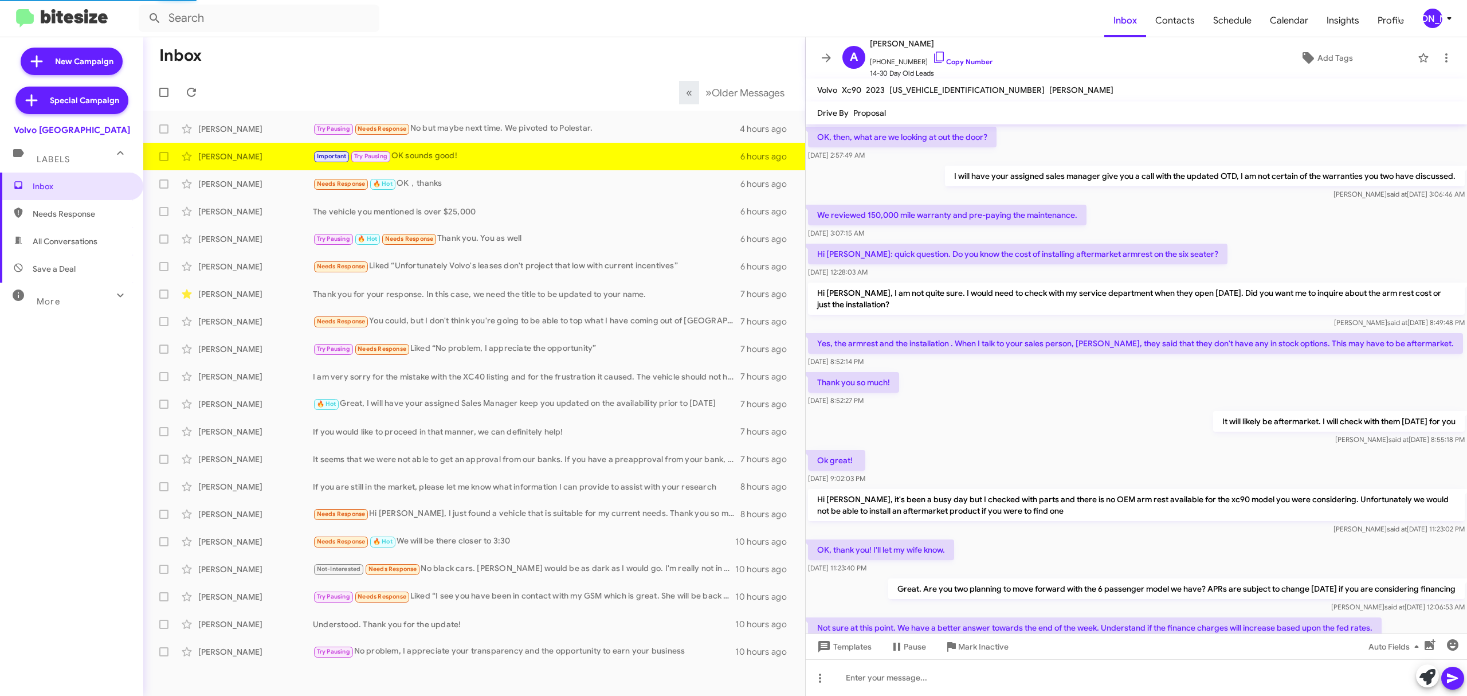
scroll to position [351, 0]
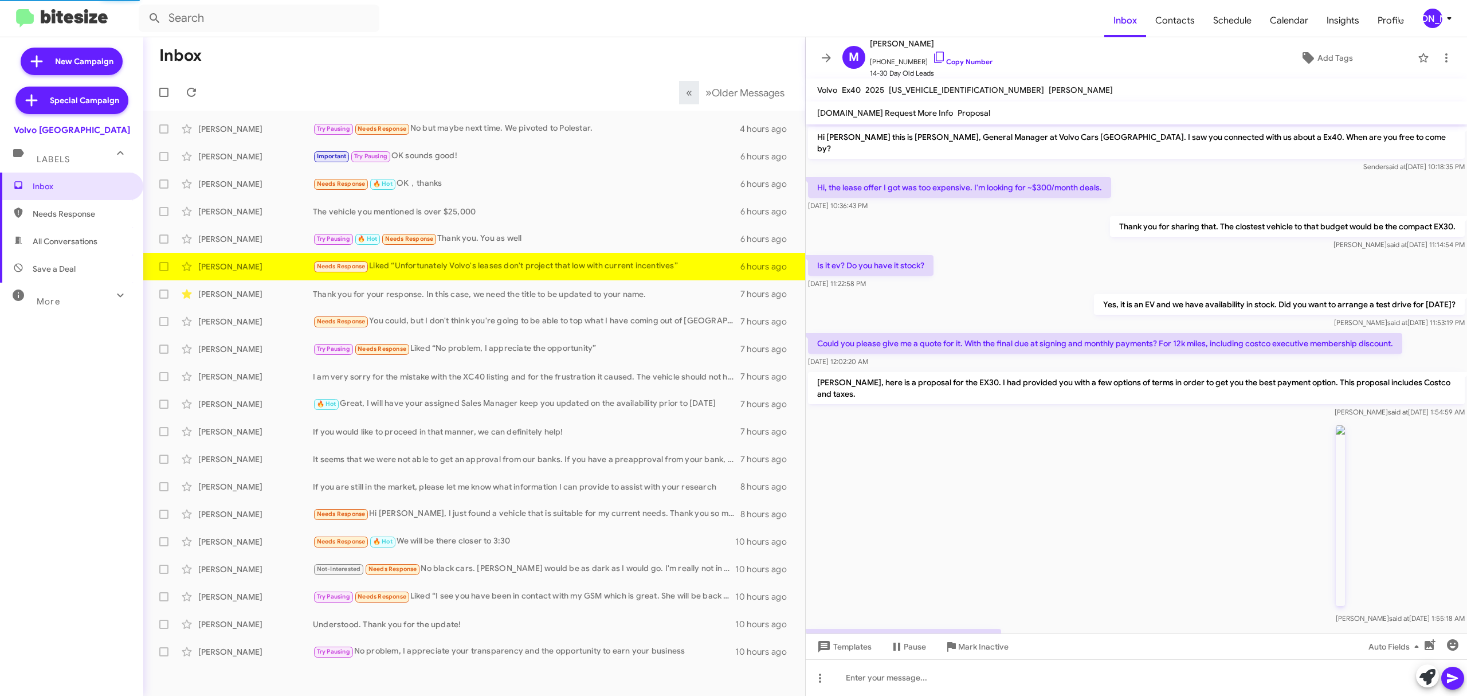
scroll to position [214, 0]
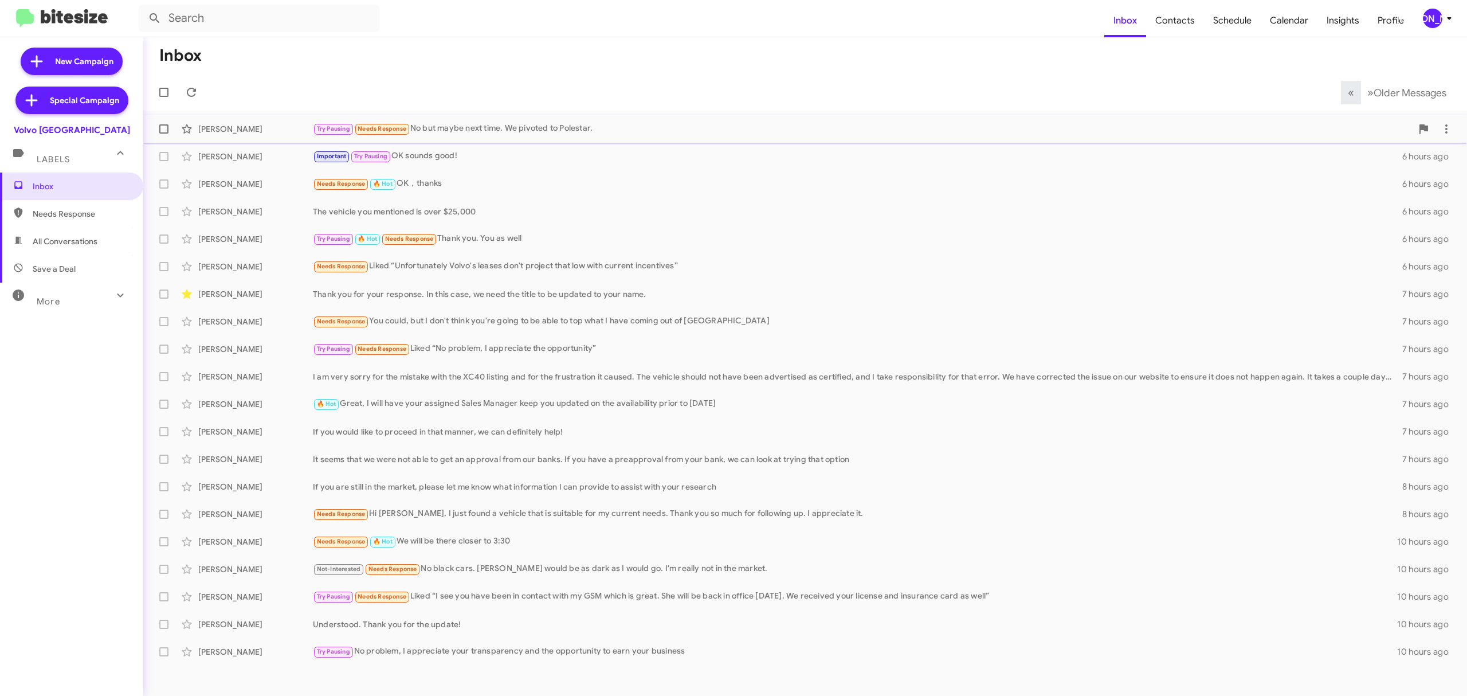
click at [166, 126] on span at bounding box center [163, 128] width 9 height 9
click at [164, 134] on input "checkbox" at bounding box center [163, 134] width 1 height 1
checkbox input "true"
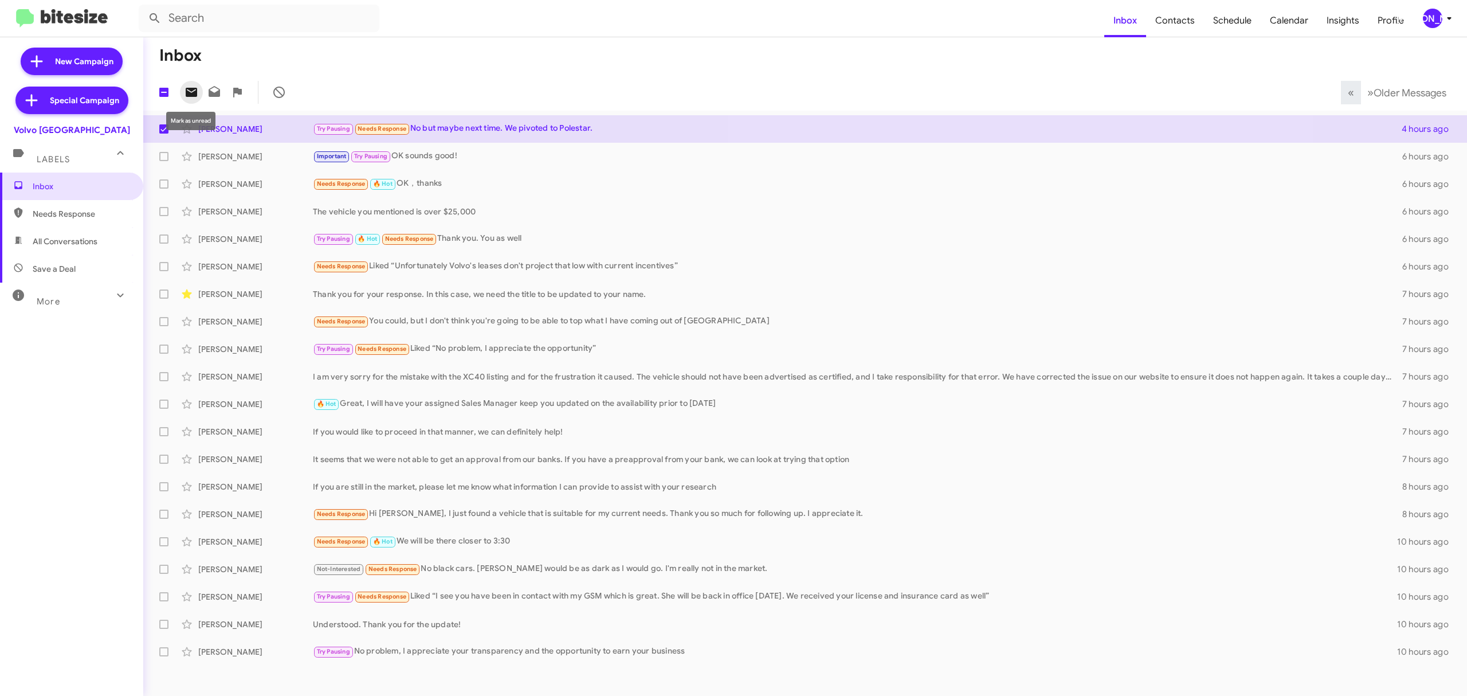
click at [191, 92] on icon at bounding box center [192, 92] width 14 height 14
click at [1422, 26] on span "[PERSON_NAME]" at bounding box center [1439, 18] width 34 height 19
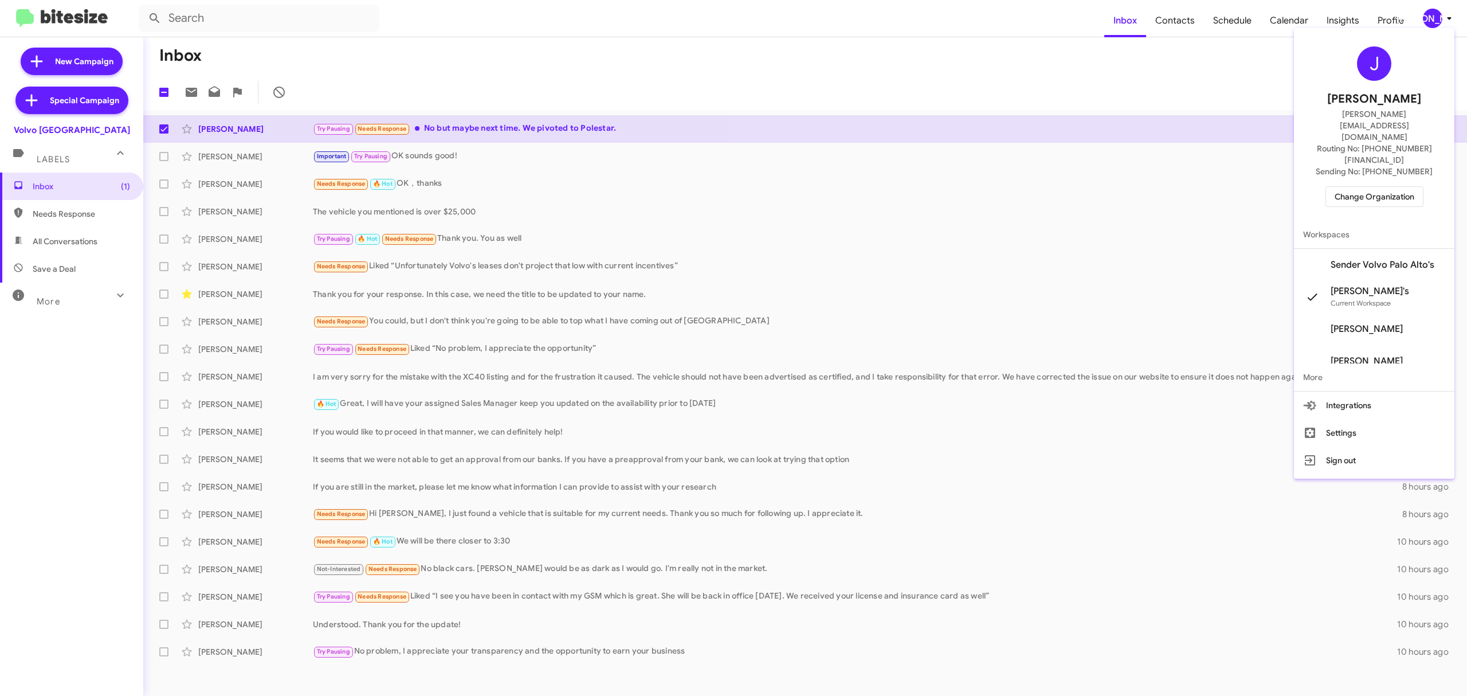
click at [1378, 187] on span "Change Organization" at bounding box center [1375, 196] width 80 height 19
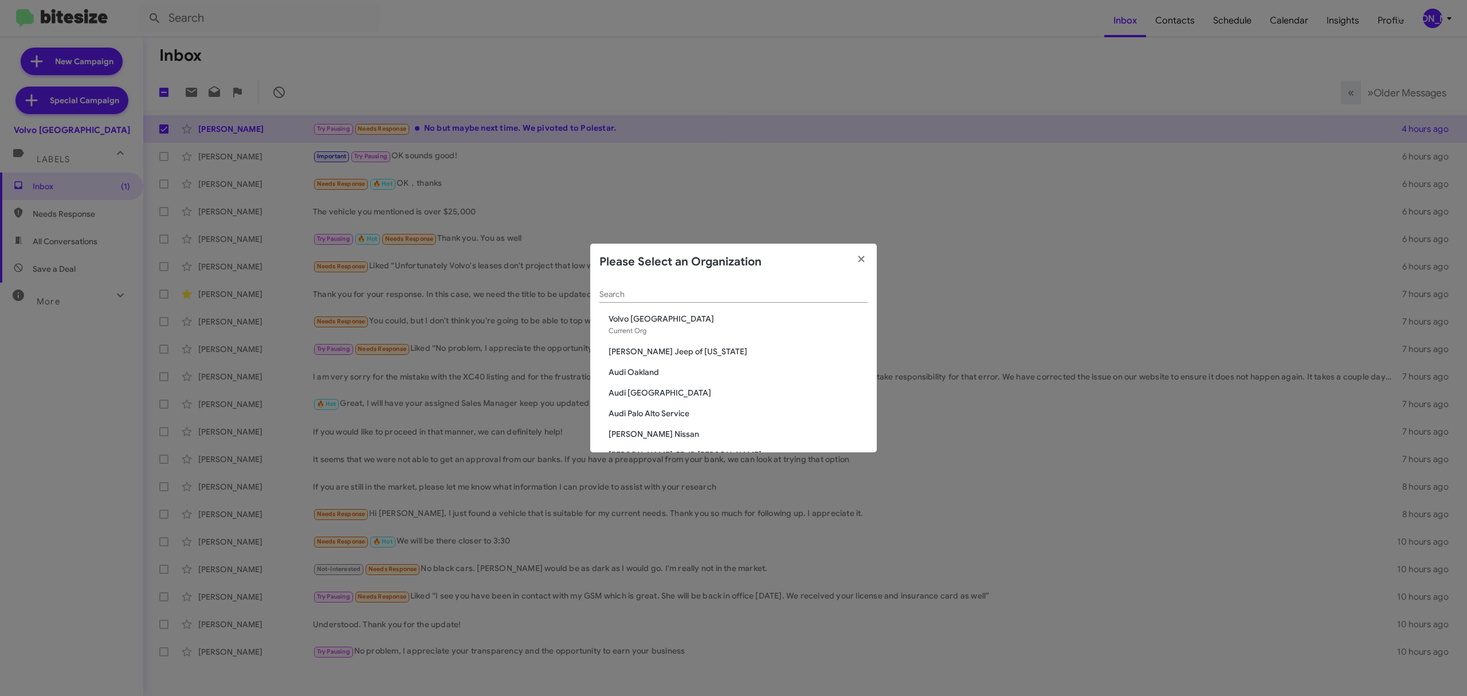
click at [785, 299] on div "Search" at bounding box center [733, 291] width 268 height 22
type input "toyota"
click at [645, 389] on span "Toyota Marin" at bounding box center [738, 386] width 259 height 11
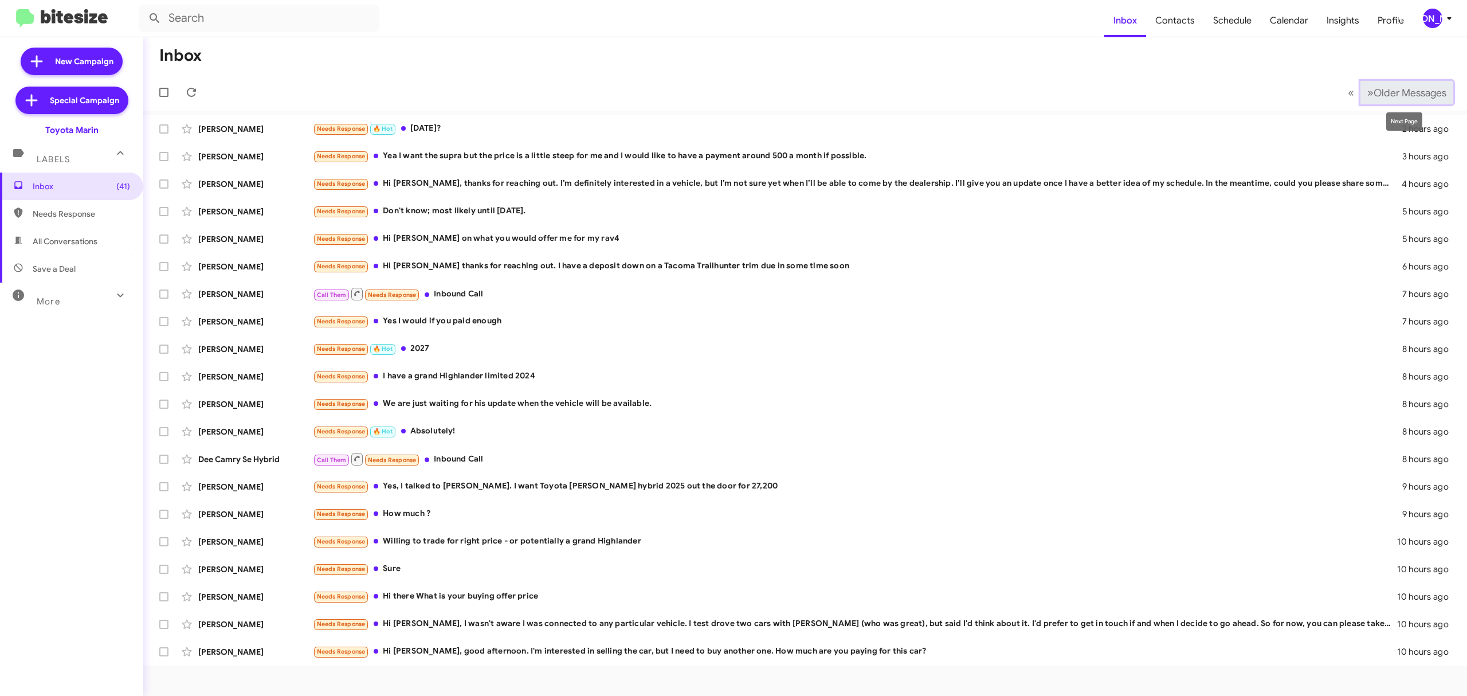
click at [1410, 96] on span "Older Messages" at bounding box center [1410, 93] width 73 height 13
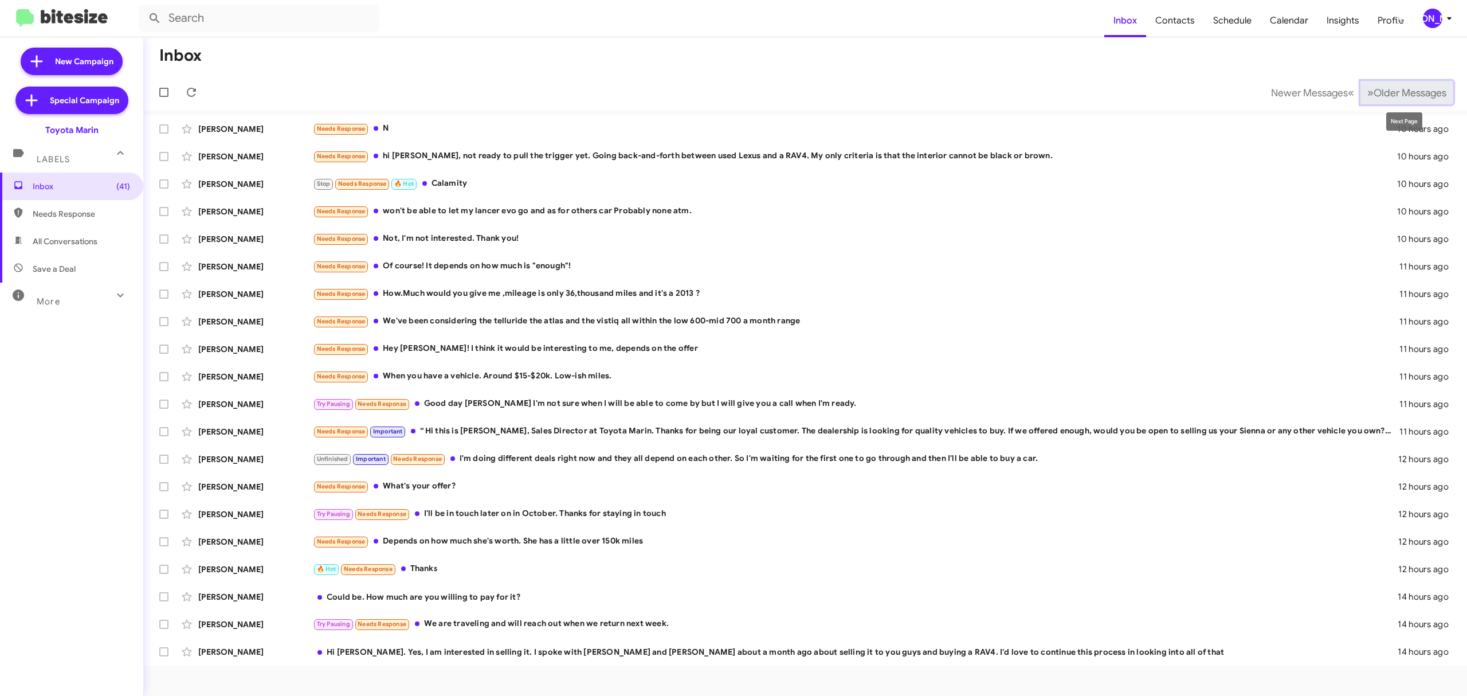
click at [1382, 92] on span "Older Messages" at bounding box center [1410, 93] width 73 height 13
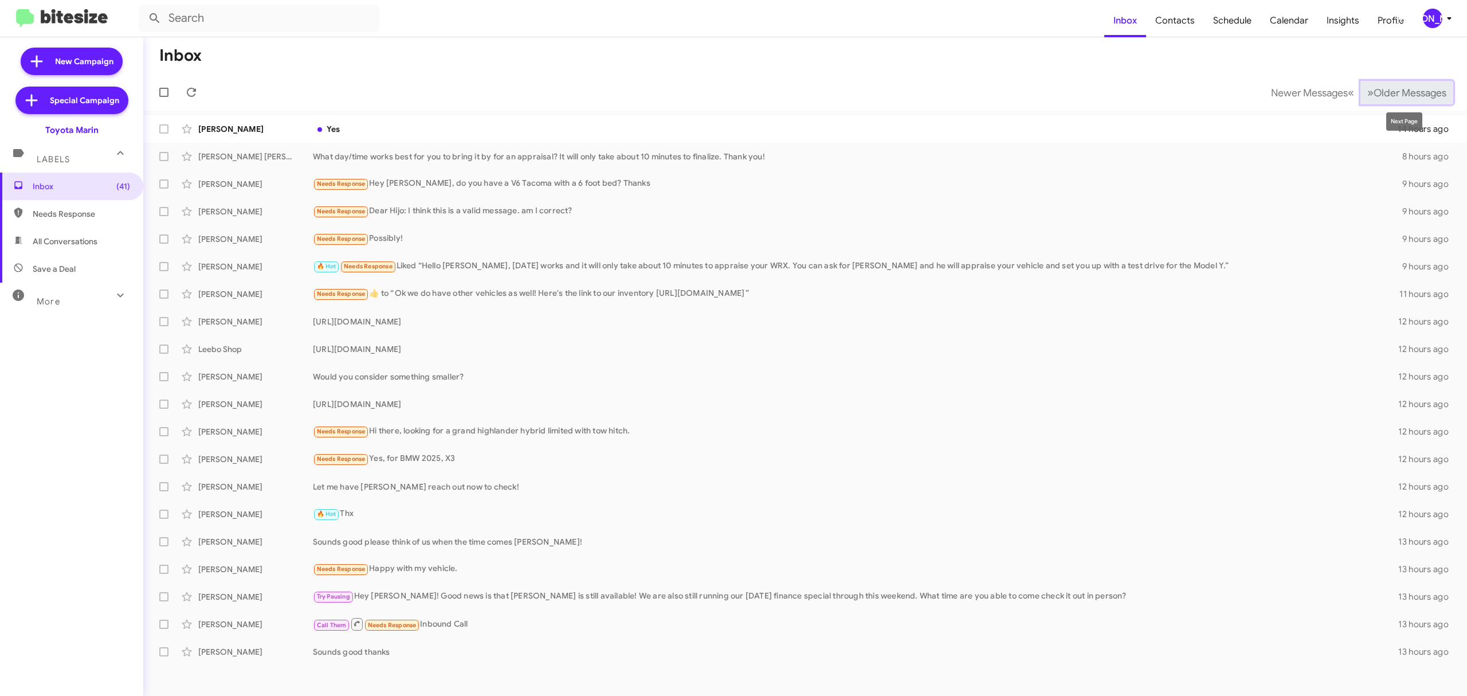
click at [1417, 93] on span "Older Messages" at bounding box center [1410, 93] width 73 height 13
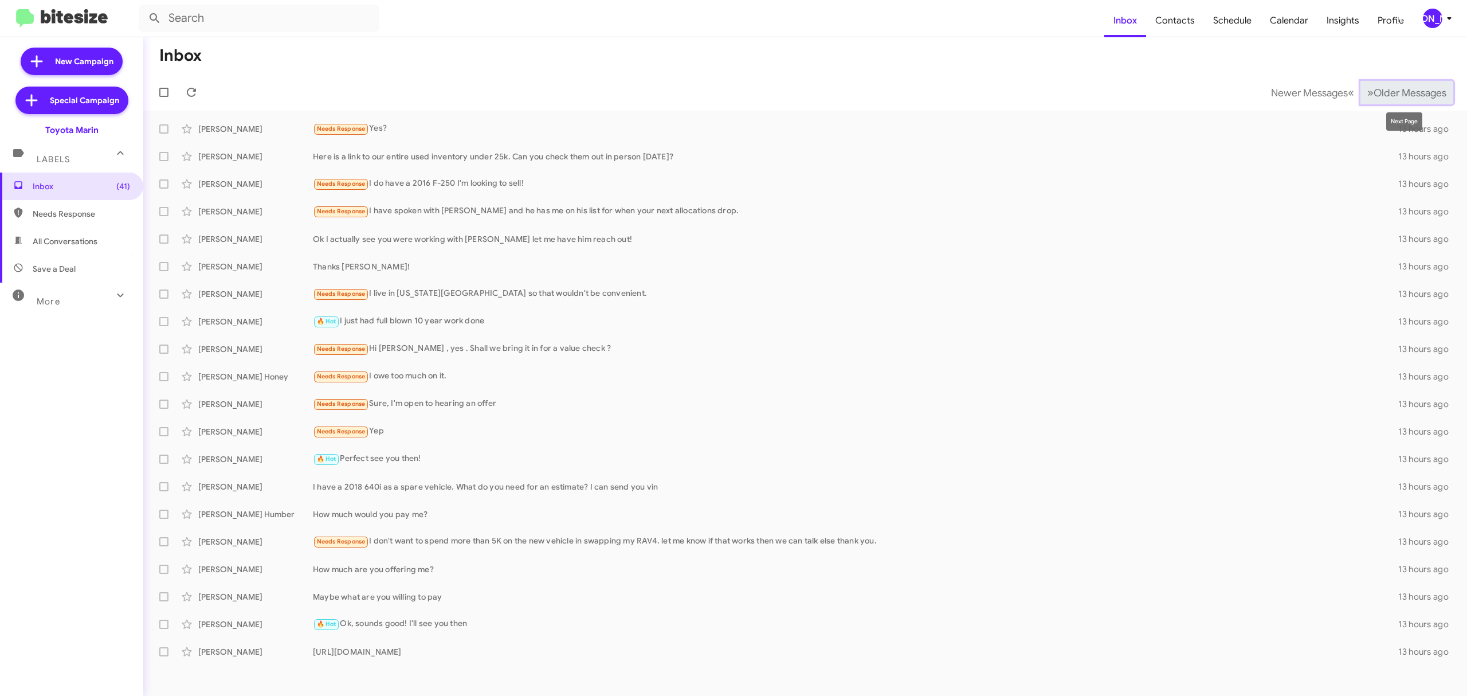
click at [1390, 95] on span "Older Messages" at bounding box center [1410, 93] width 73 height 13
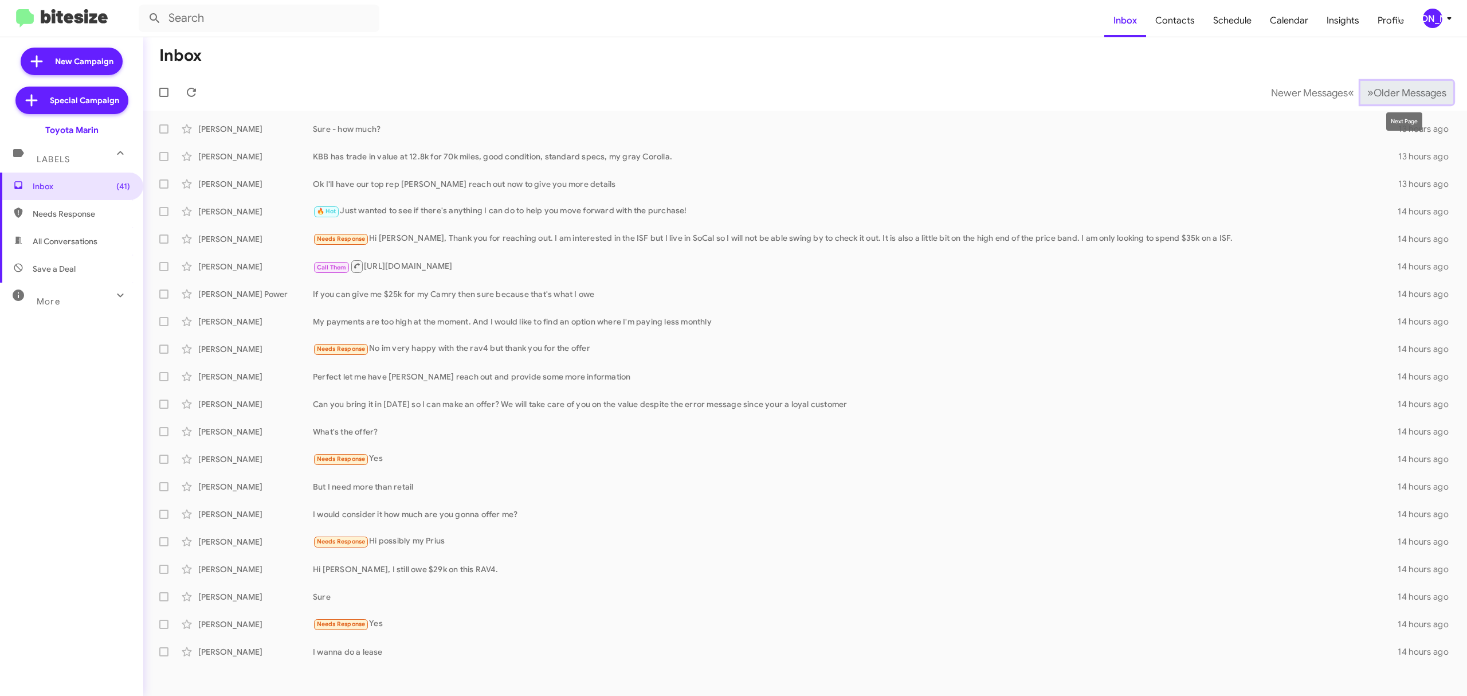
click at [1413, 95] on span "Older Messages" at bounding box center [1410, 93] width 73 height 13
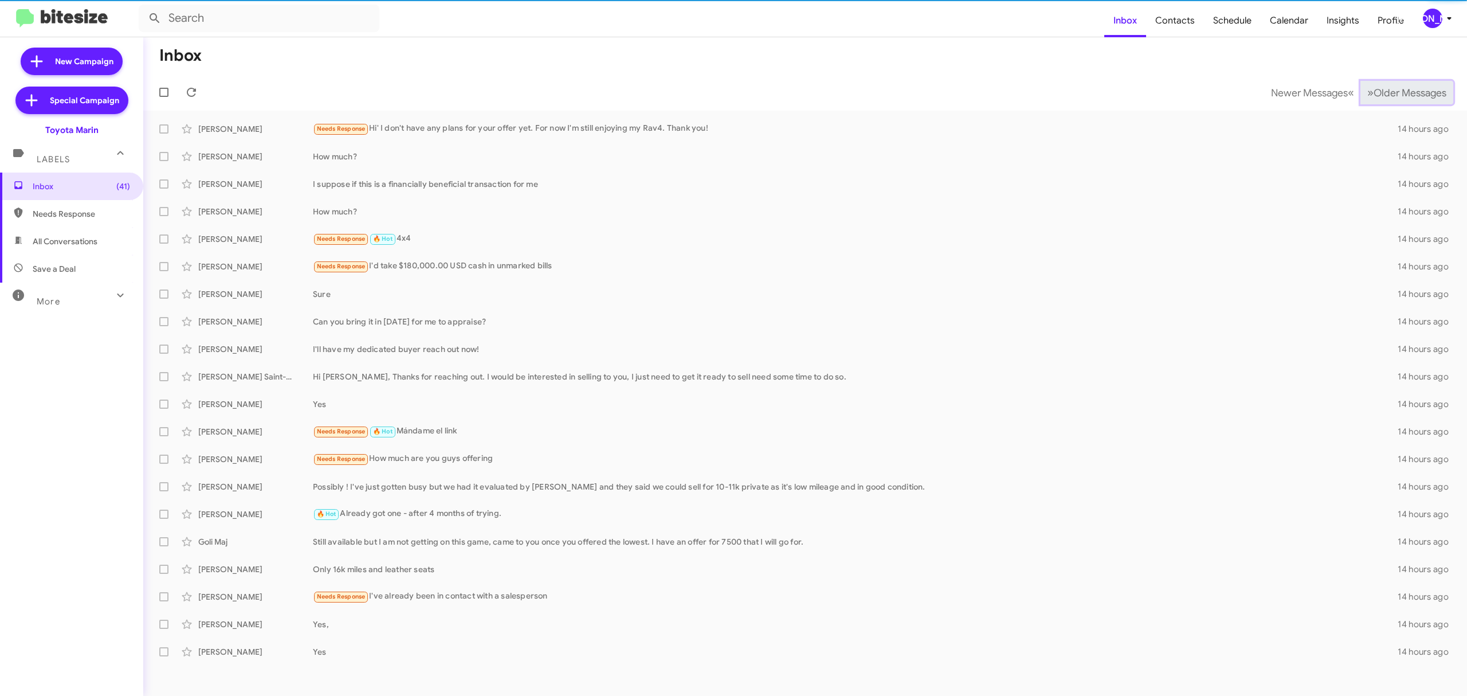
click at [1413, 95] on span "Older Messages" at bounding box center [1410, 93] width 73 height 13
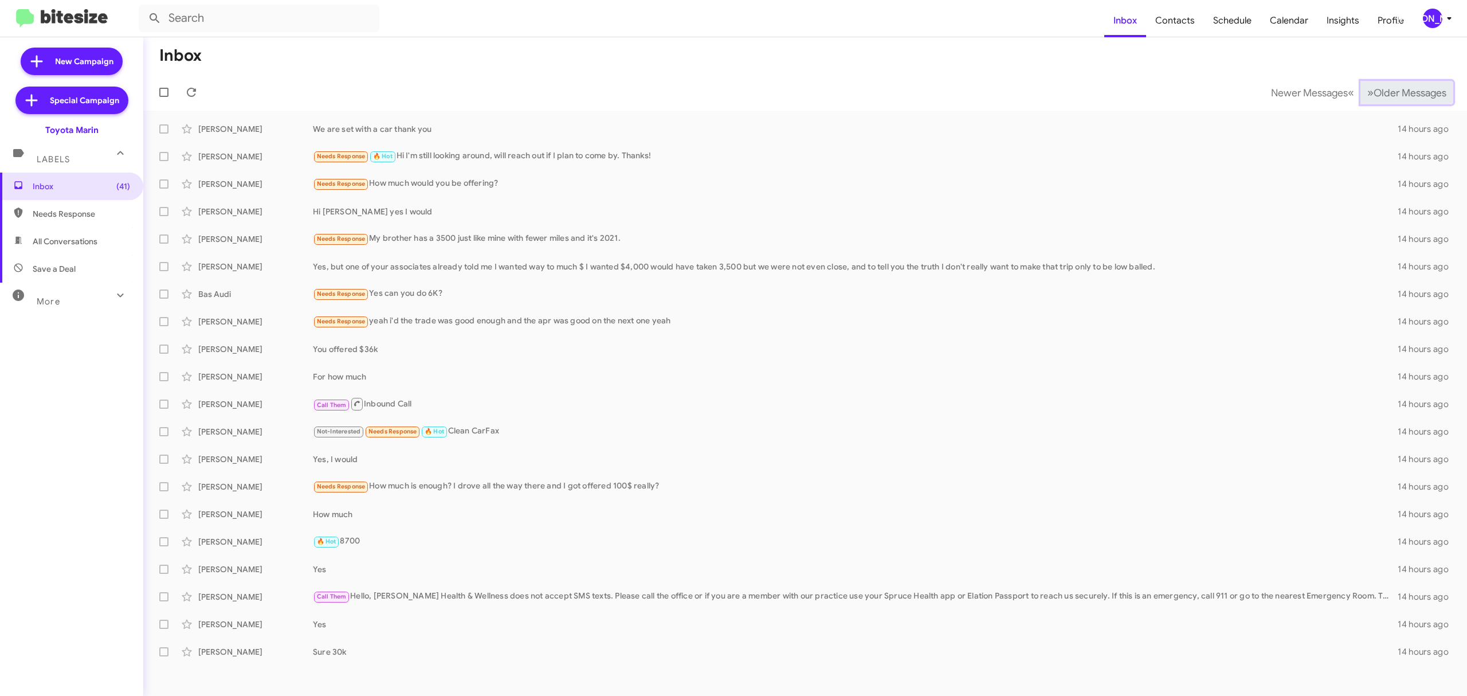
click at [1413, 96] on span "Older Messages" at bounding box center [1410, 93] width 73 height 13
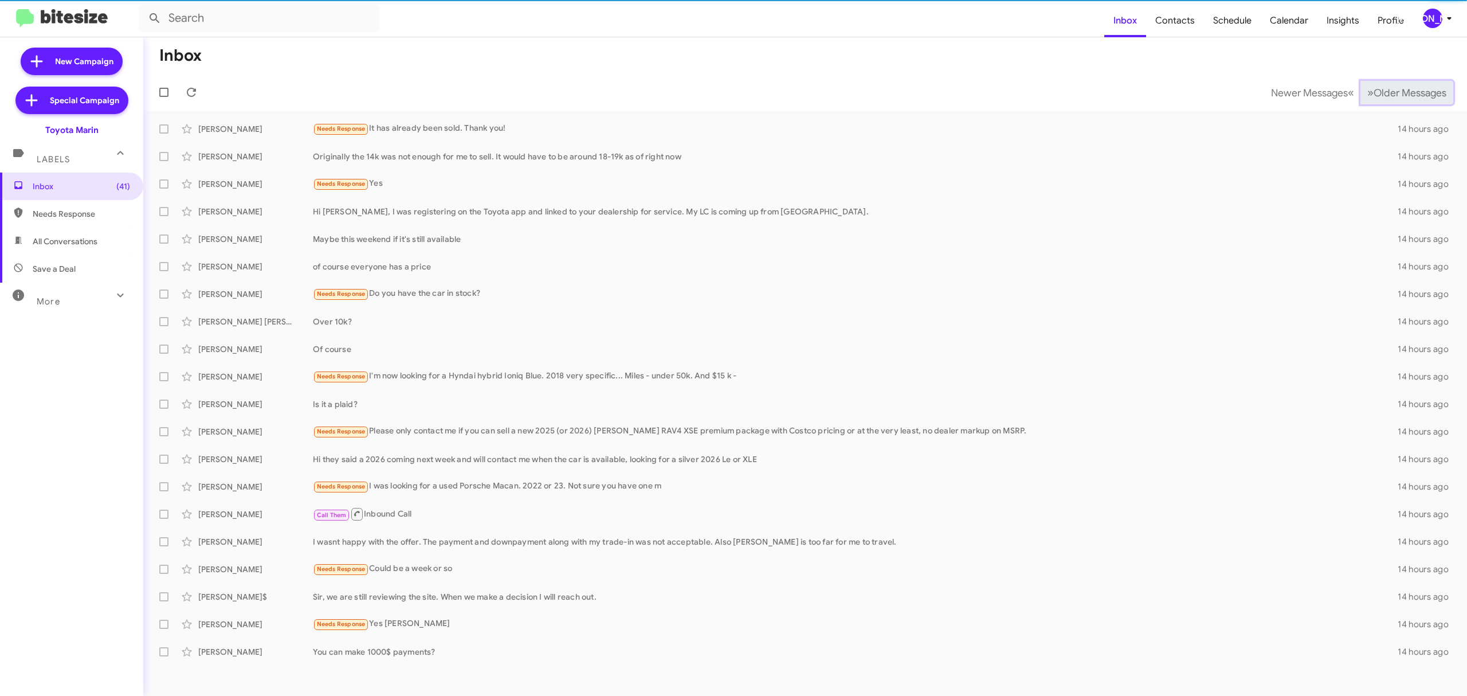
click at [1413, 97] on span "Older Messages" at bounding box center [1410, 93] width 73 height 13
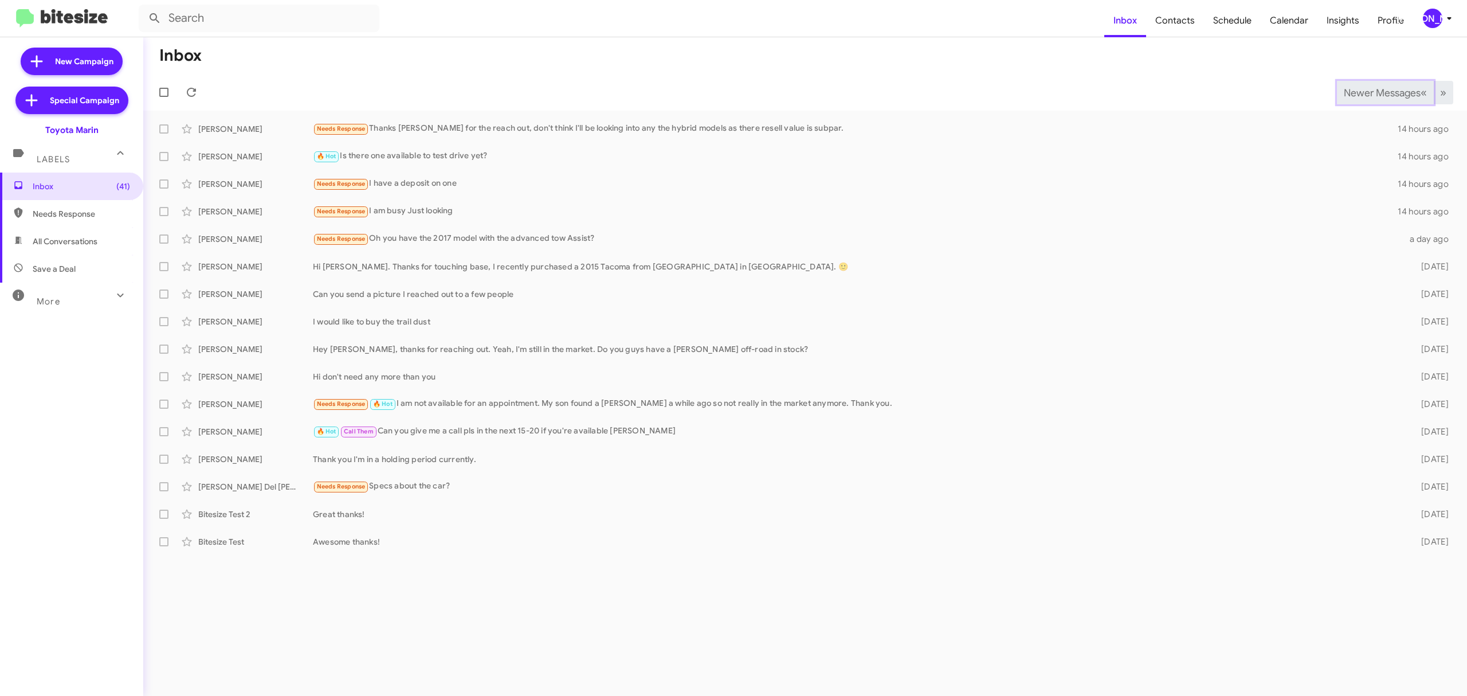
click at [1378, 92] on span "Newer Messages" at bounding box center [1382, 93] width 77 height 13
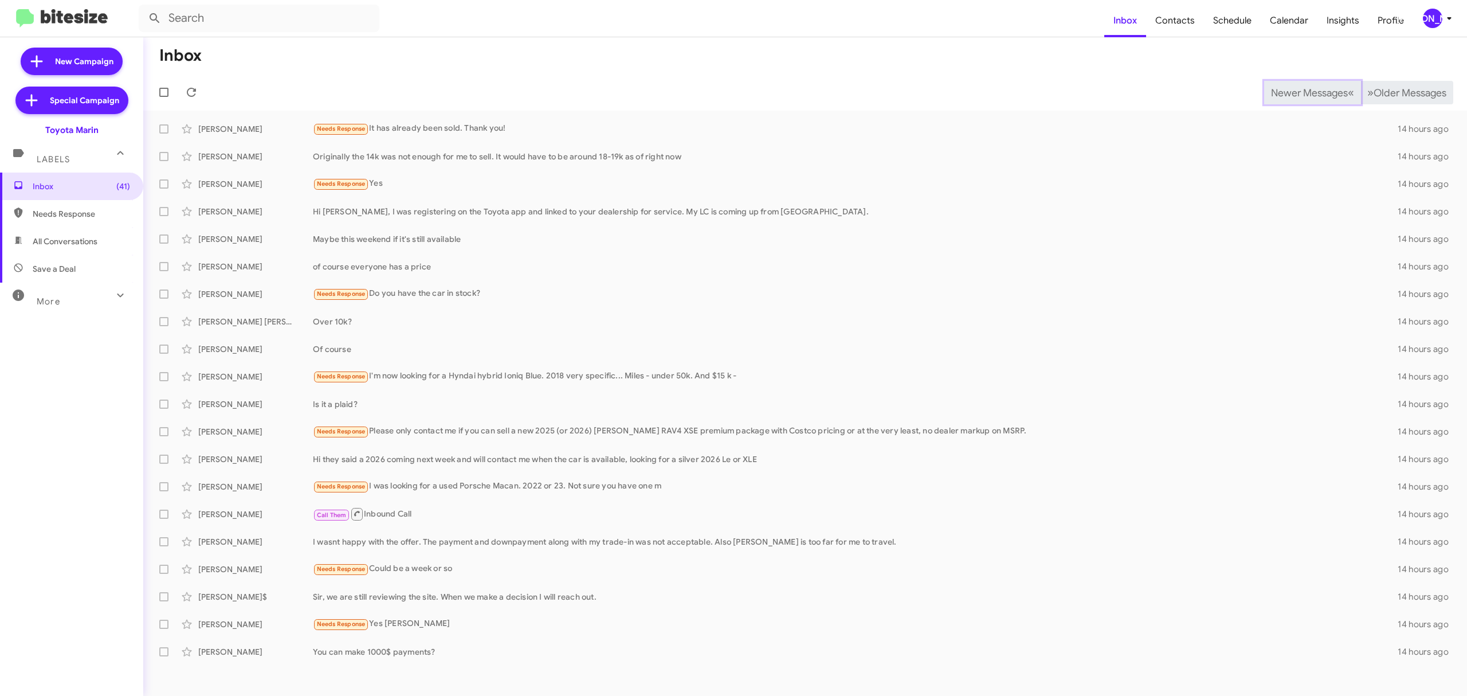
click at [1300, 92] on span "Newer Messages" at bounding box center [1309, 93] width 77 height 13
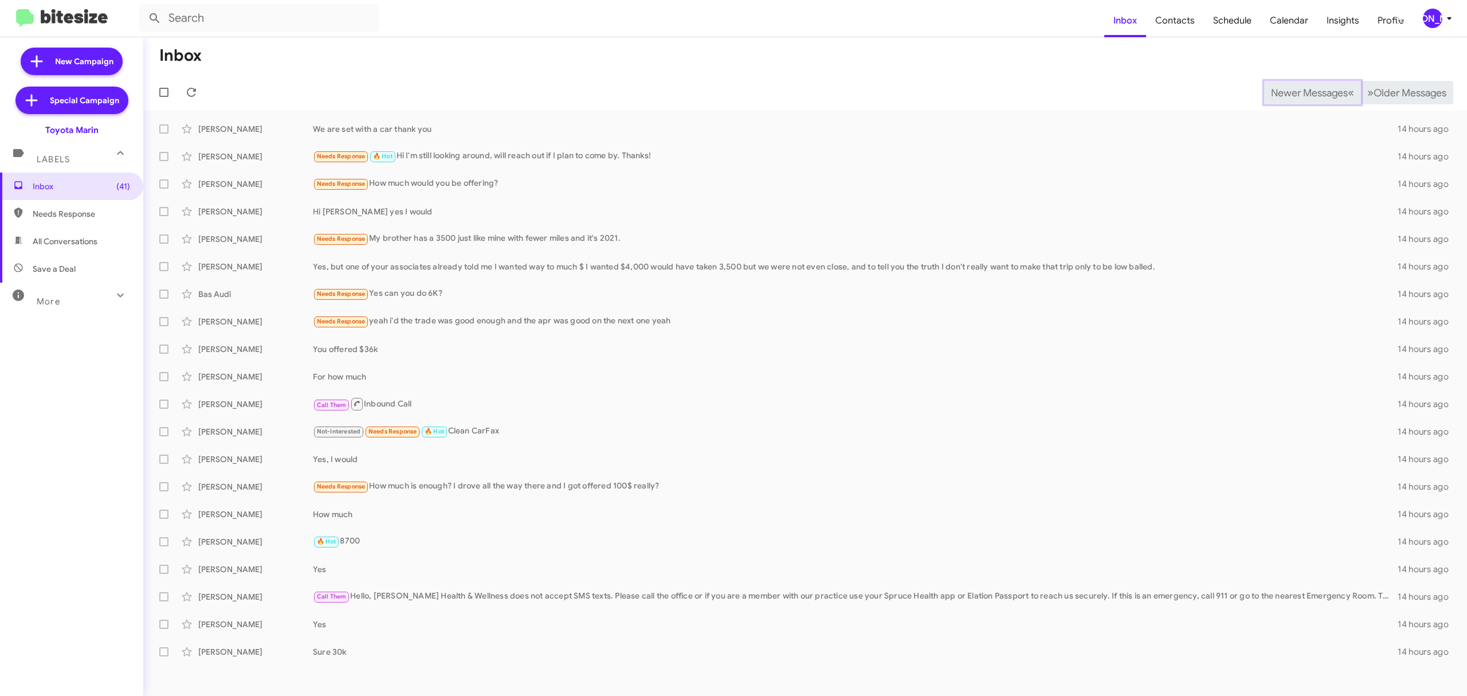
click at [1300, 92] on span "Newer Messages" at bounding box center [1309, 93] width 77 height 13
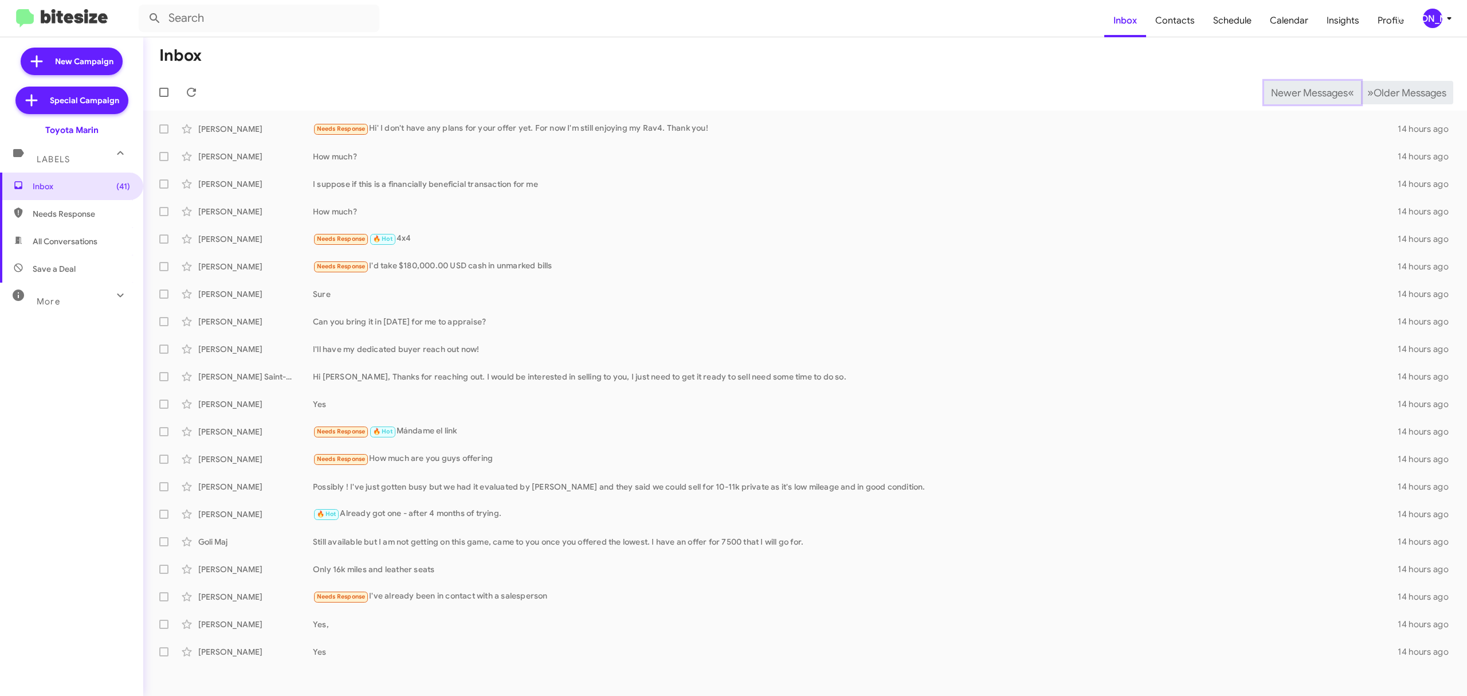
click at [1300, 92] on span "Newer Messages" at bounding box center [1309, 93] width 77 height 13
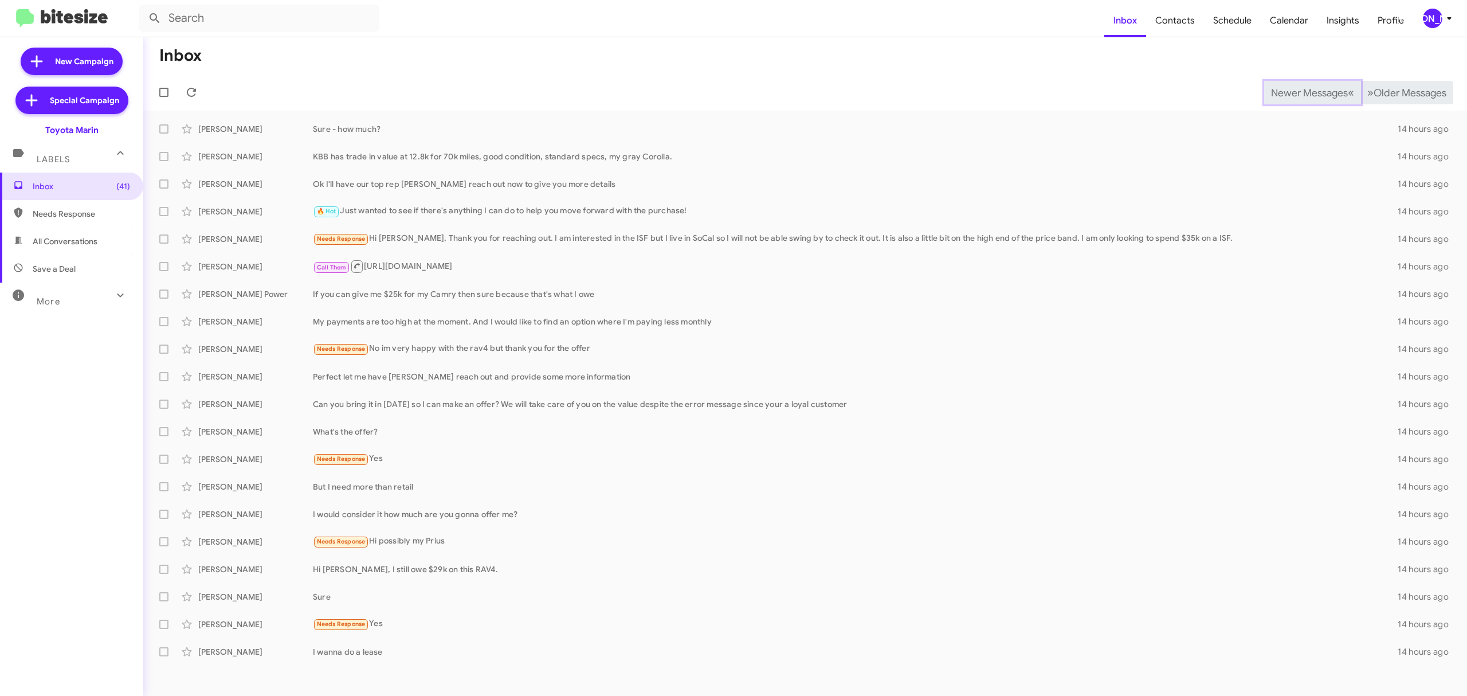
click at [1300, 92] on span "Newer Messages" at bounding box center [1309, 93] width 77 height 13
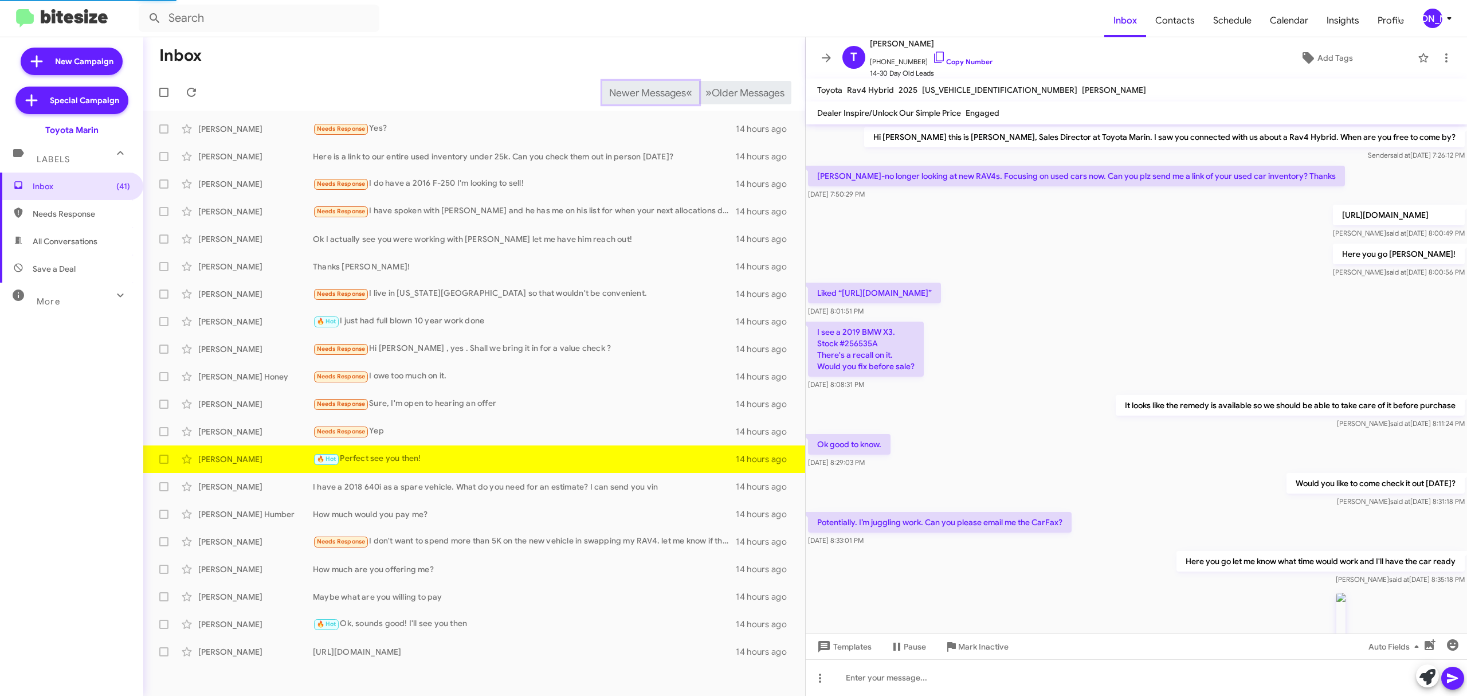
scroll to position [278, 0]
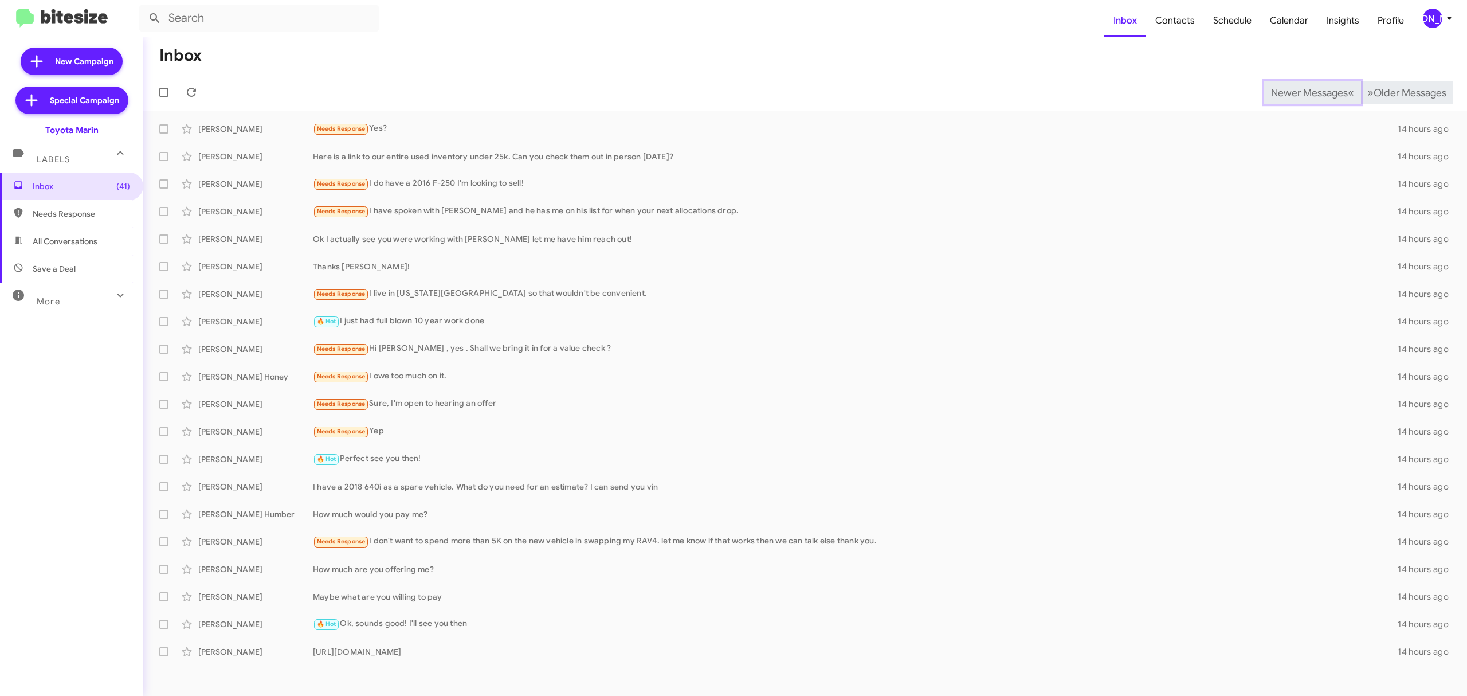
click at [1300, 92] on span "Newer Messages" at bounding box center [1309, 93] width 77 height 13
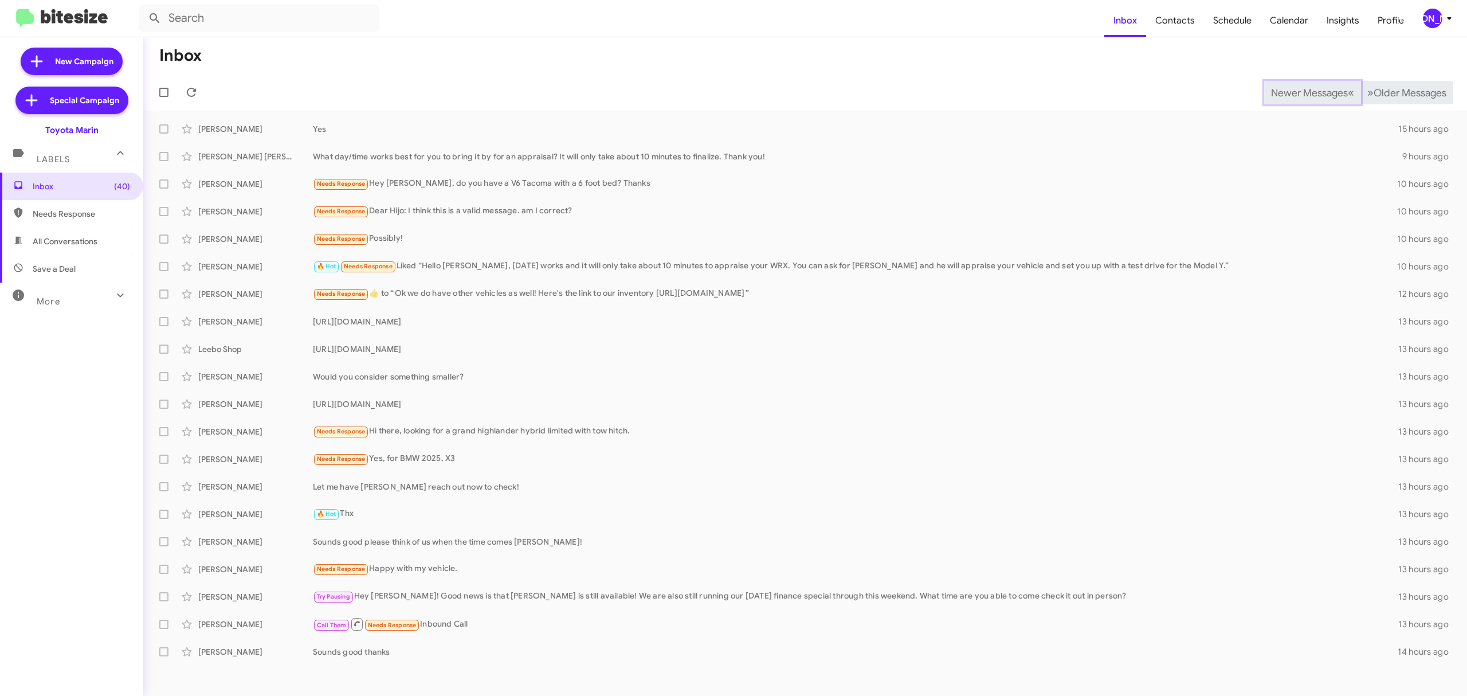
click at [1300, 92] on span "Newer Messages" at bounding box center [1309, 93] width 77 height 13
